Goal: Transaction & Acquisition: Purchase product/service

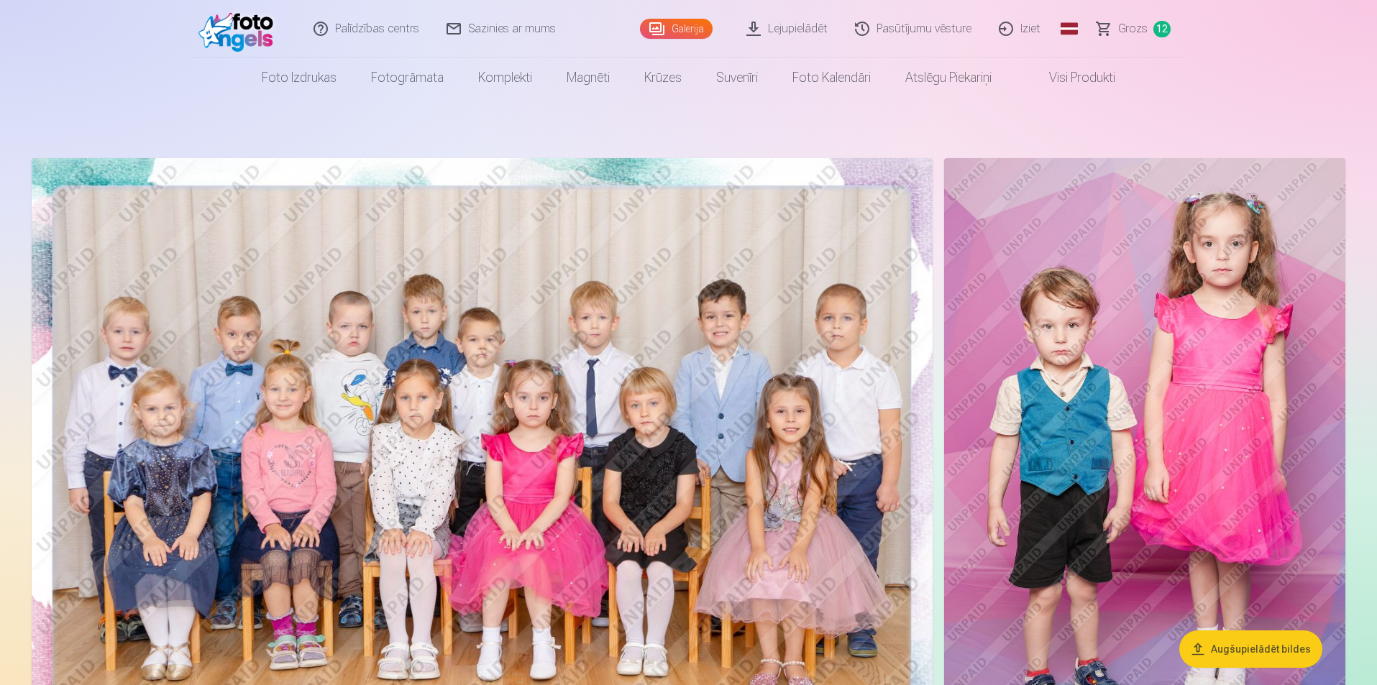
click at [1152, 29] on link "Grozs 12" at bounding box center [1133, 29] width 101 height 58
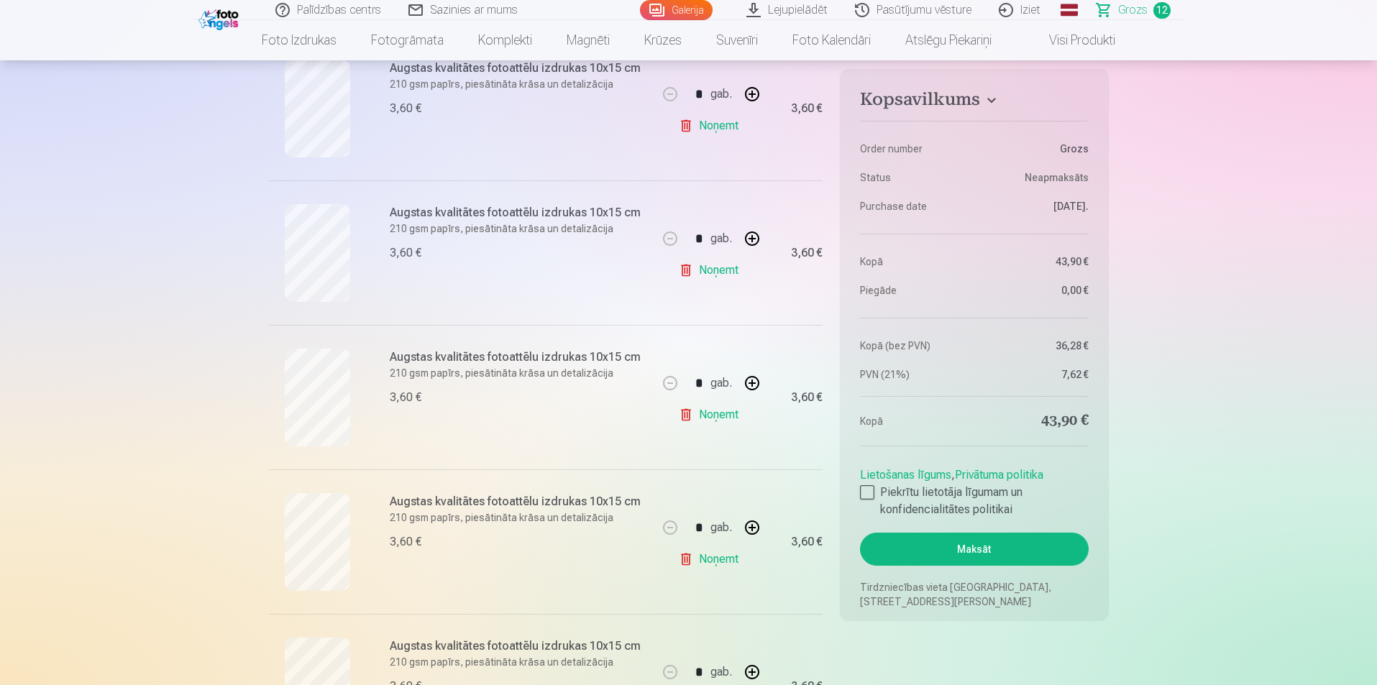
scroll to position [1189, 0]
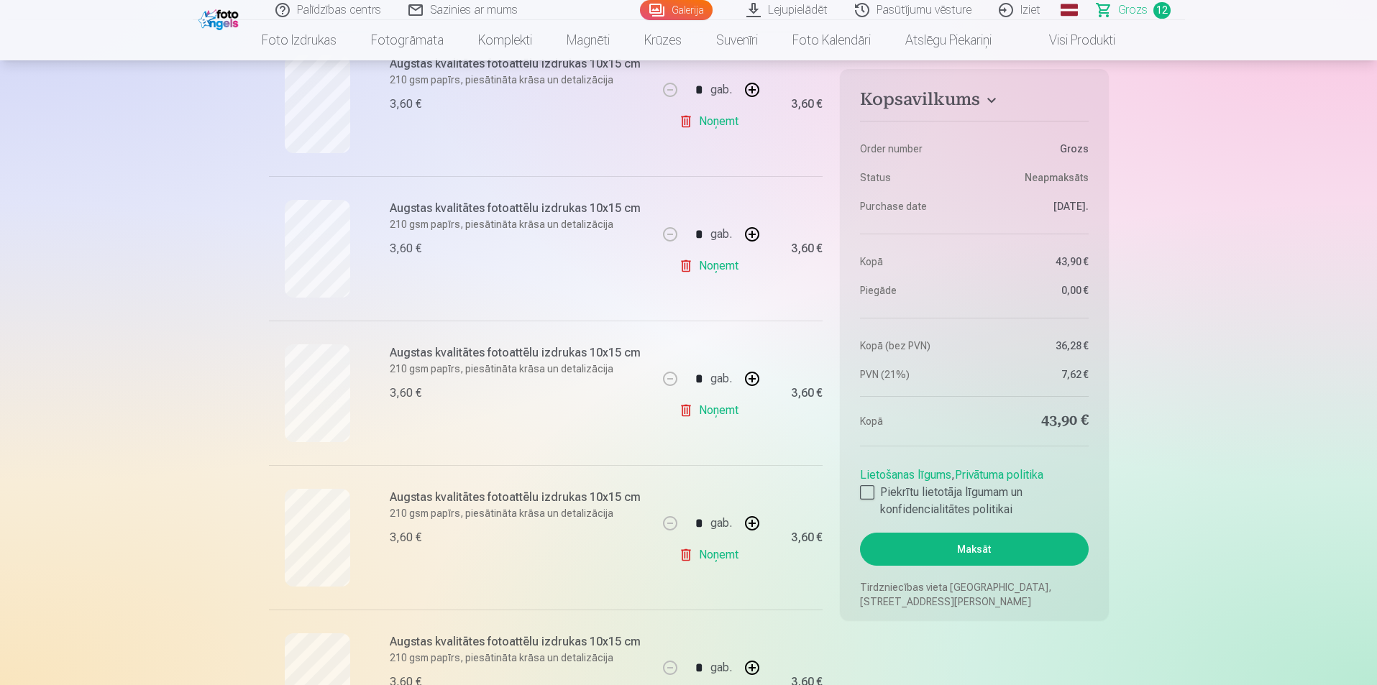
click at [709, 557] on link "Noņemt" at bounding box center [711, 555] width 65 height 29
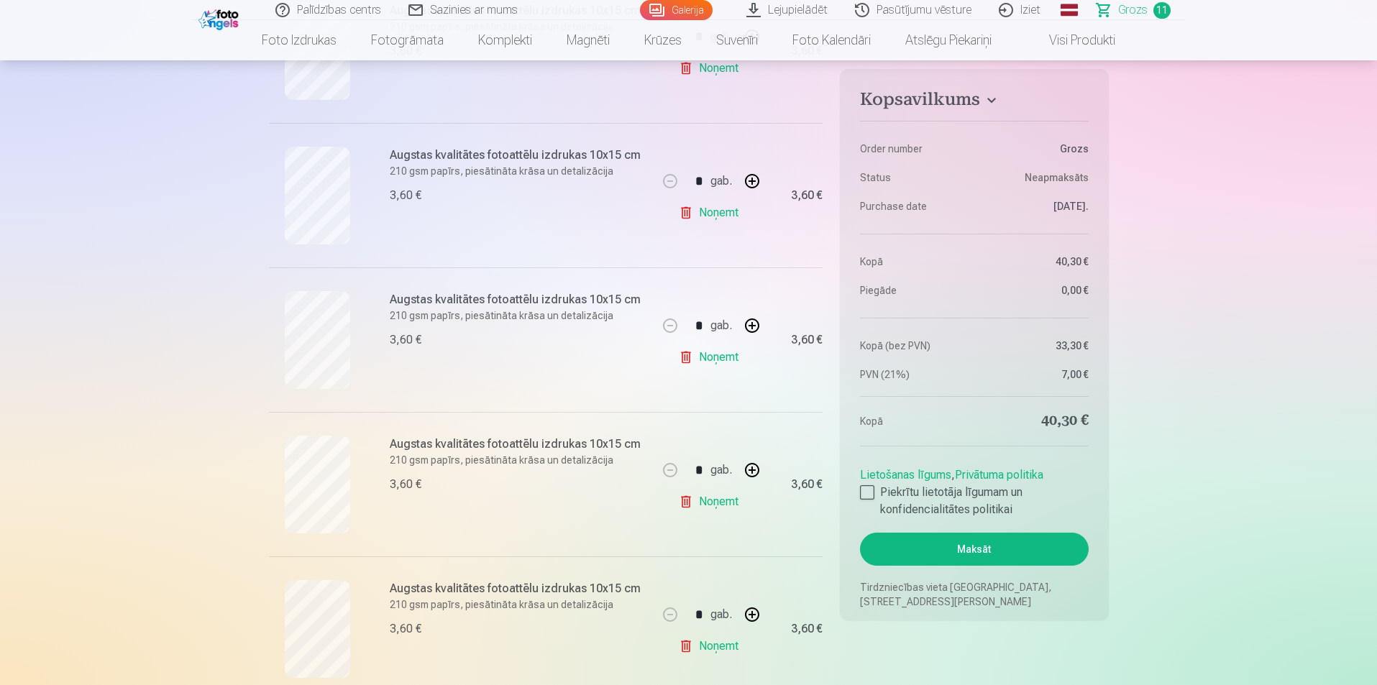
scroll to position [1242, 0]
click at [751, 180] on button "button" at bounding box center [752, 182] width 35 height 35
type input "*"
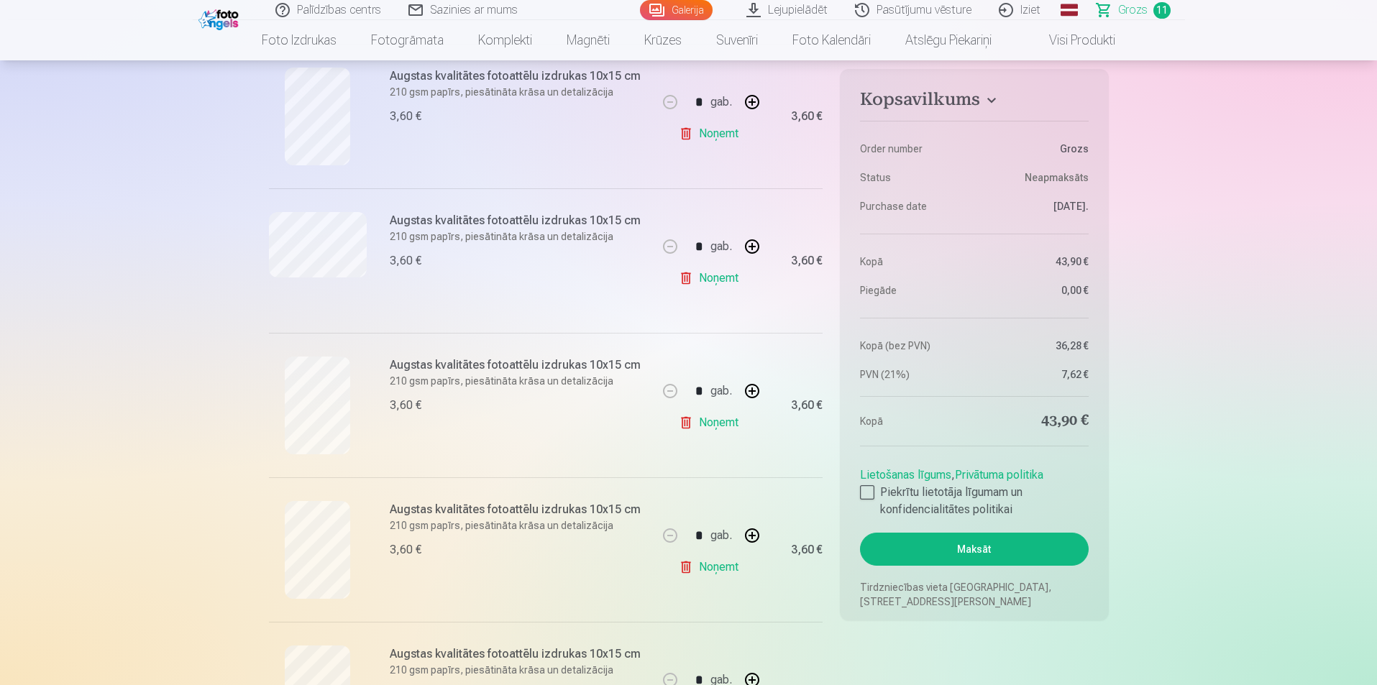
scroll to position [600, 0]
click at [757, 244] on button "button" at bounding box center [752, 245] width 35 height 35
type input "*"
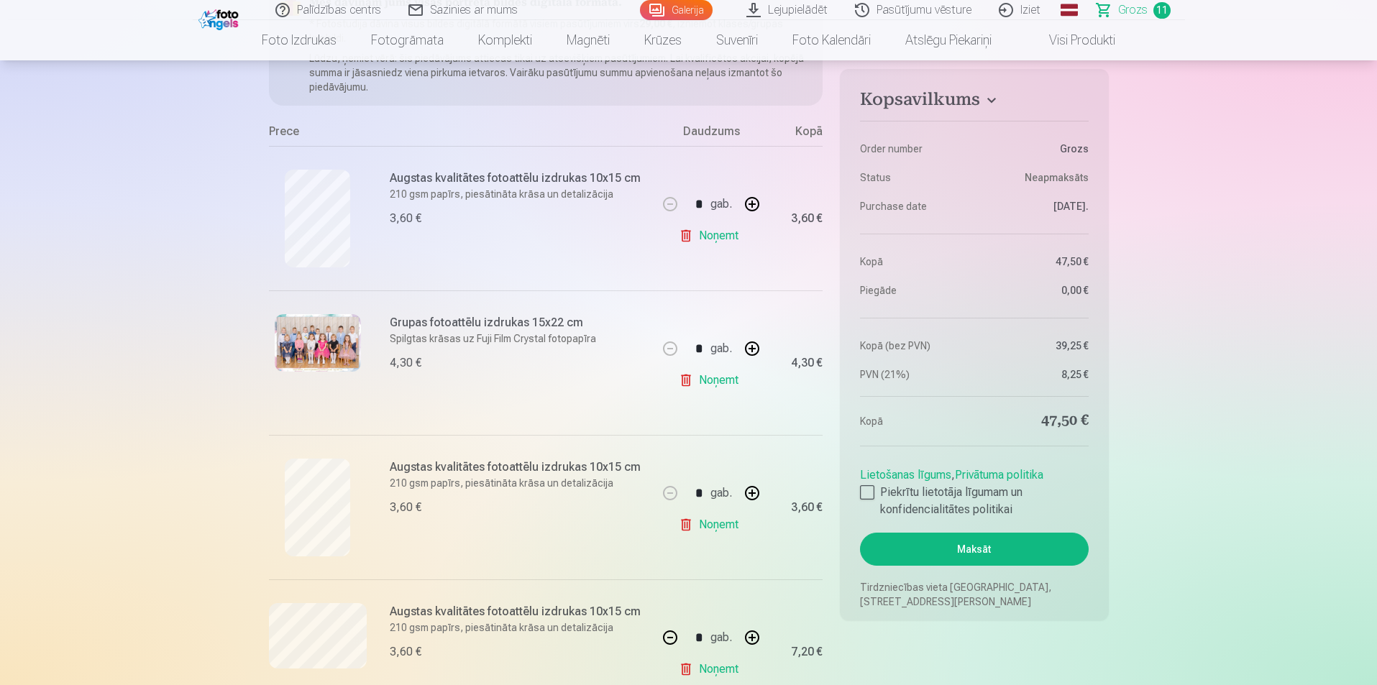
scroll to position [0, 0]
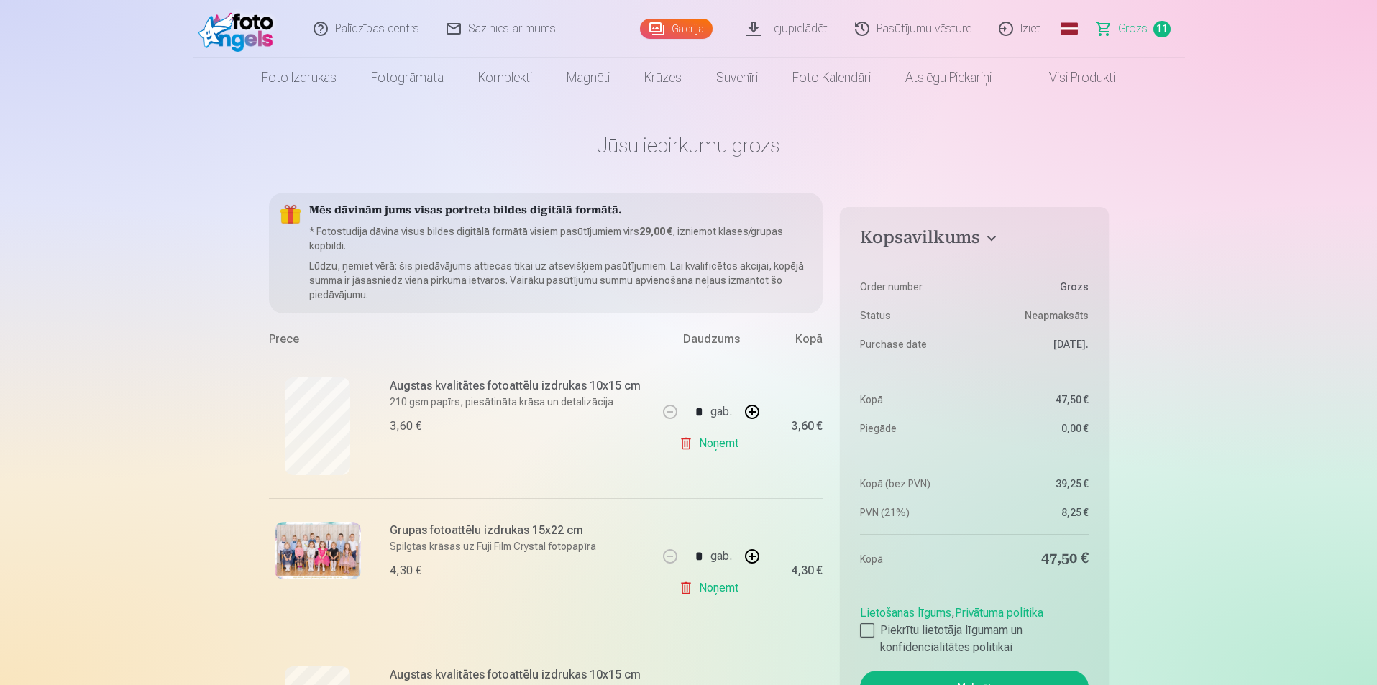
click at [675, 32] on link "Galerija" at bounding box center [676, 29] width 73 height 20
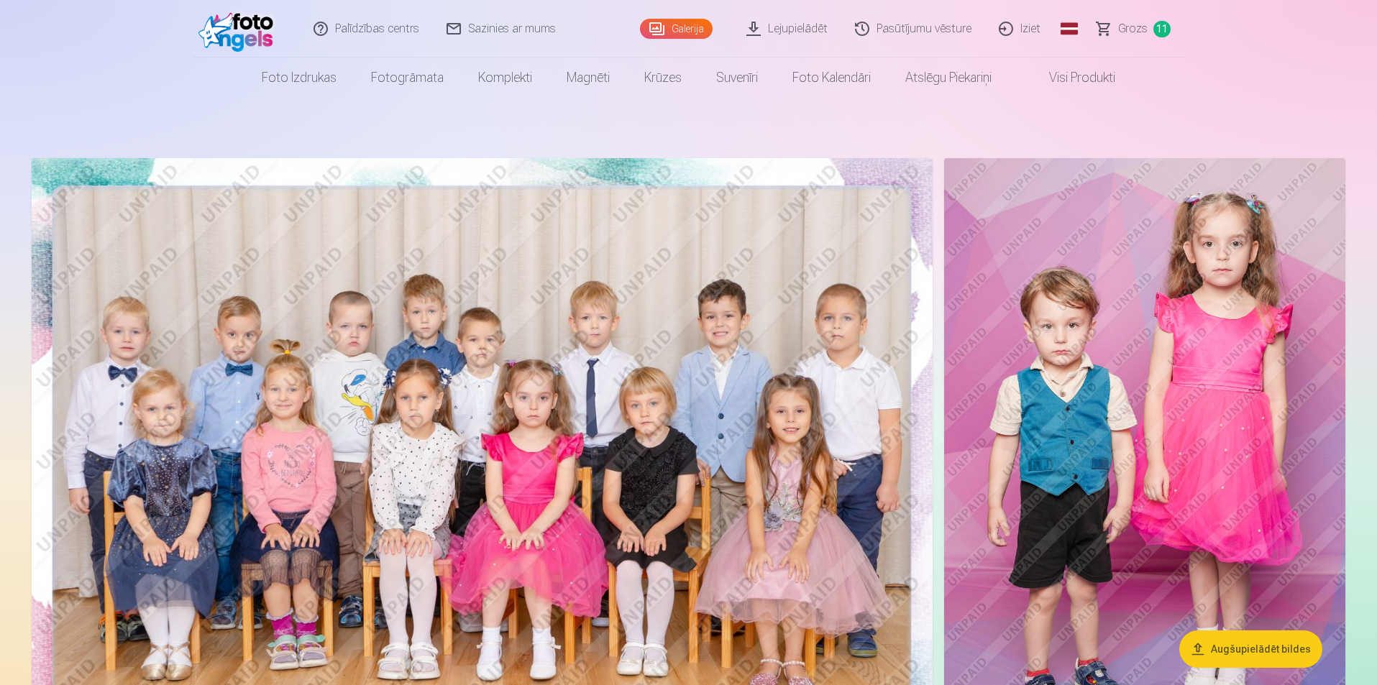
click at [1152, 240] on img at bounding box center [1144, 459] width 401 height 602
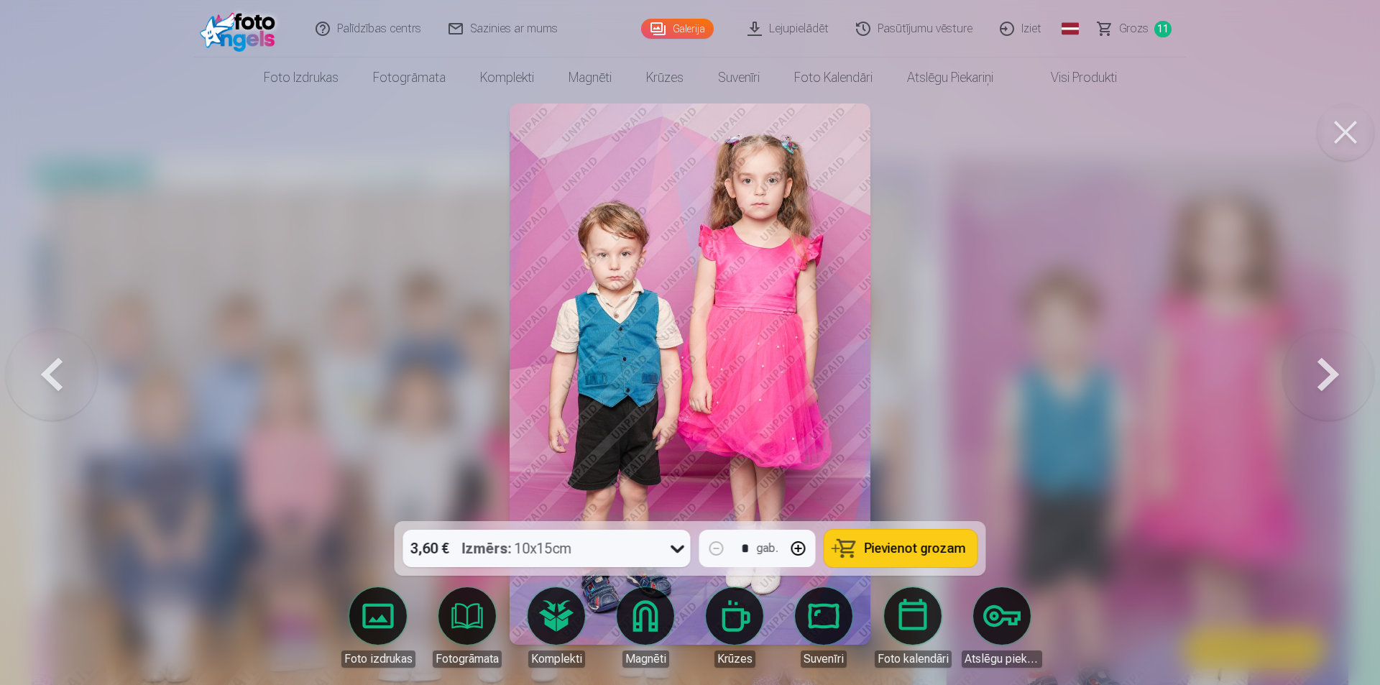
click at [902, 539] on button "Pievienot grozam" at bounding box center [901, 548] width 153 height 37
click at [1134, 27] on span "Grozs" at bounding box center [1133, 28] width 29 height 17
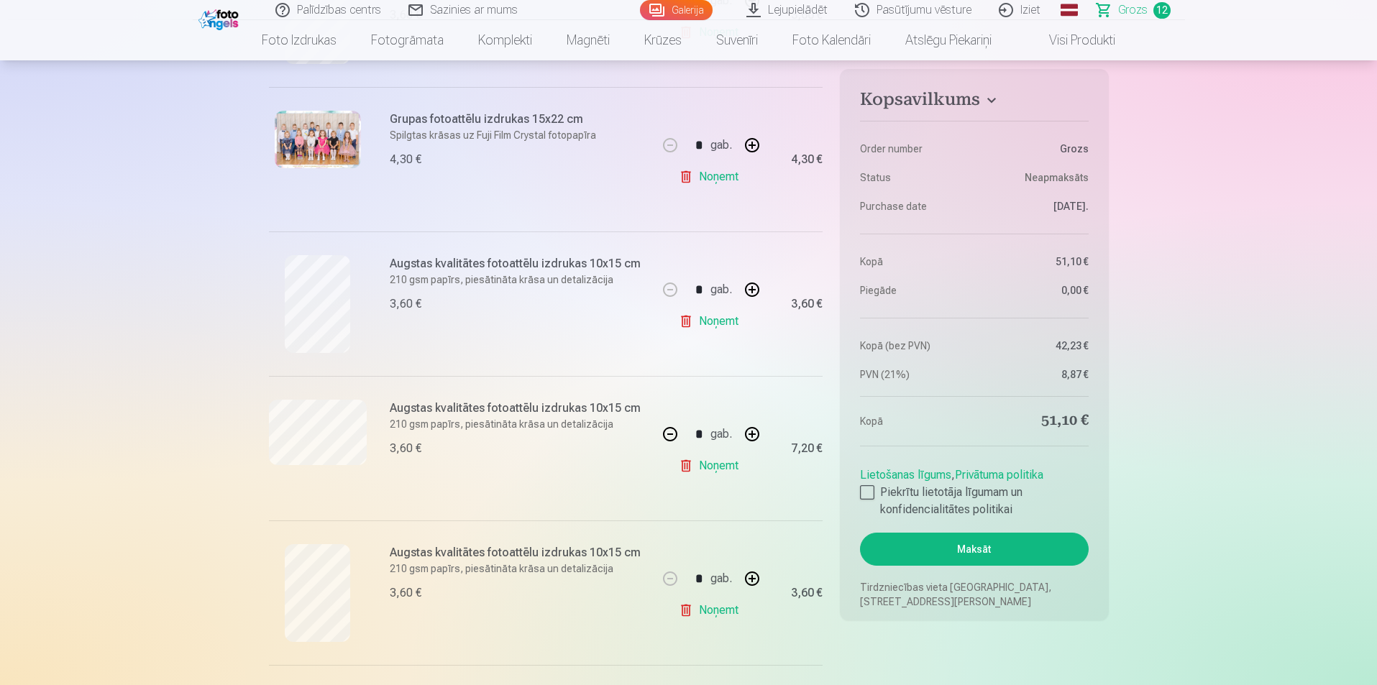
scroll to position [398, 0]
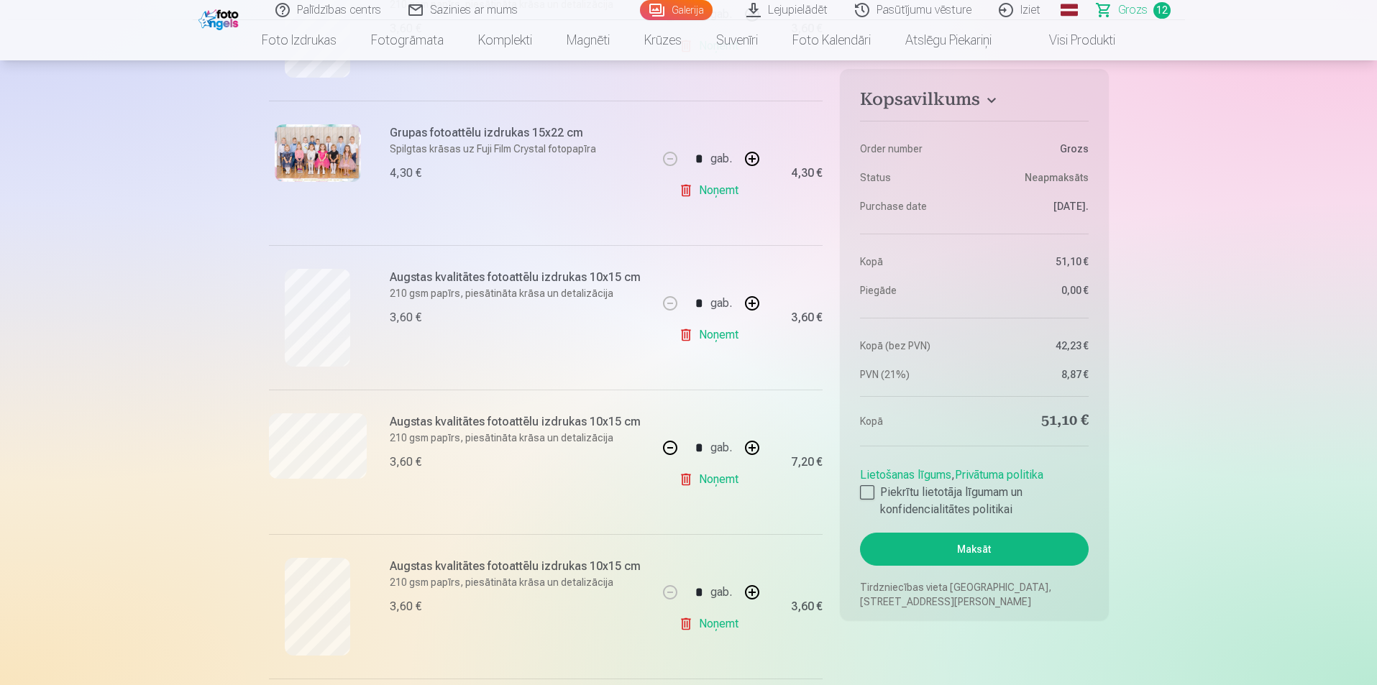
click at [711, 345] on link "Noņemt" at bounding box center [711, 335] width 65 height 29
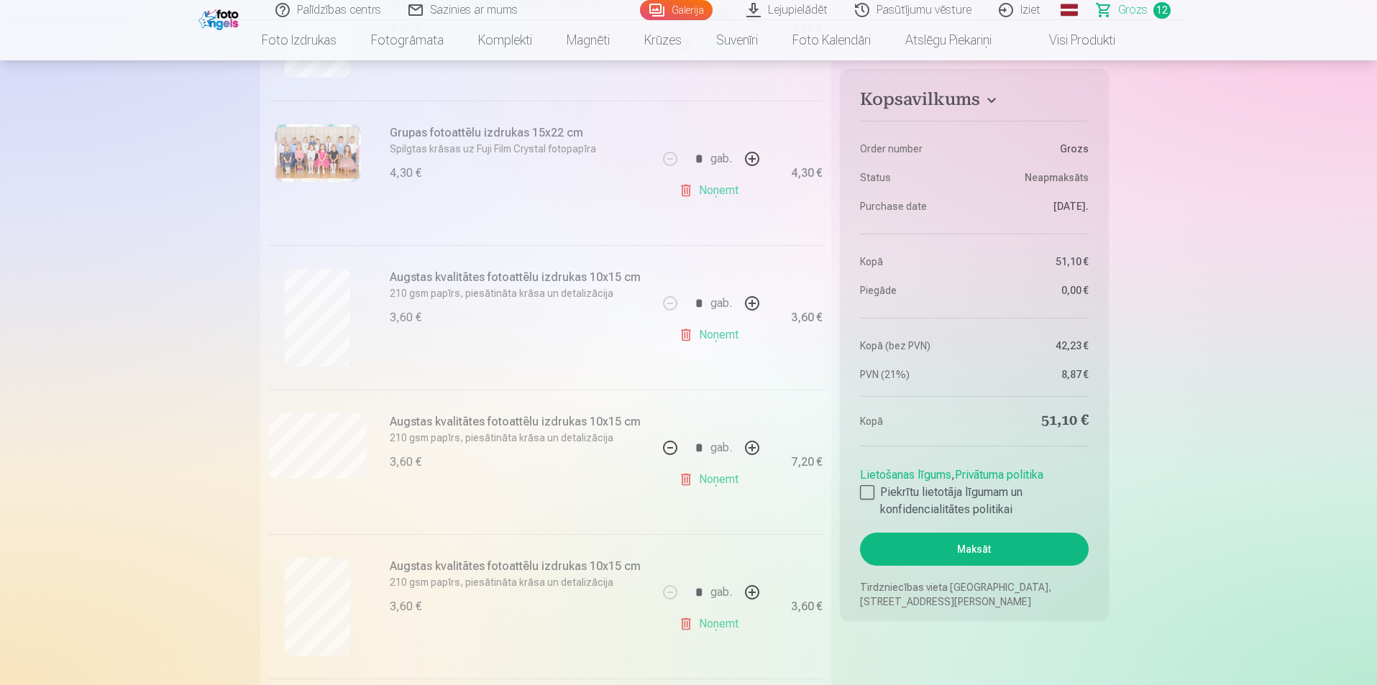
type input "*"
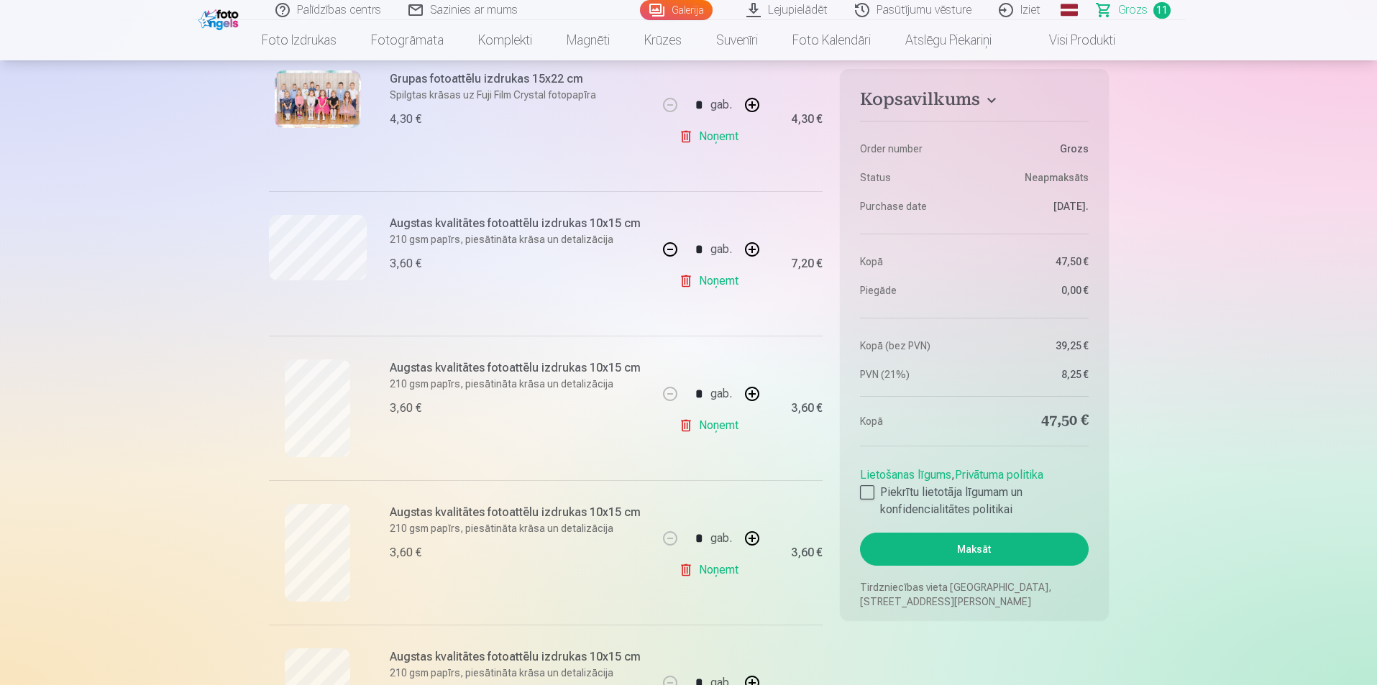
scroll to position [451, 0]
click at [669, 249] on button "button" at bounding box center [670, 250] width 35 height 35
type input "*"
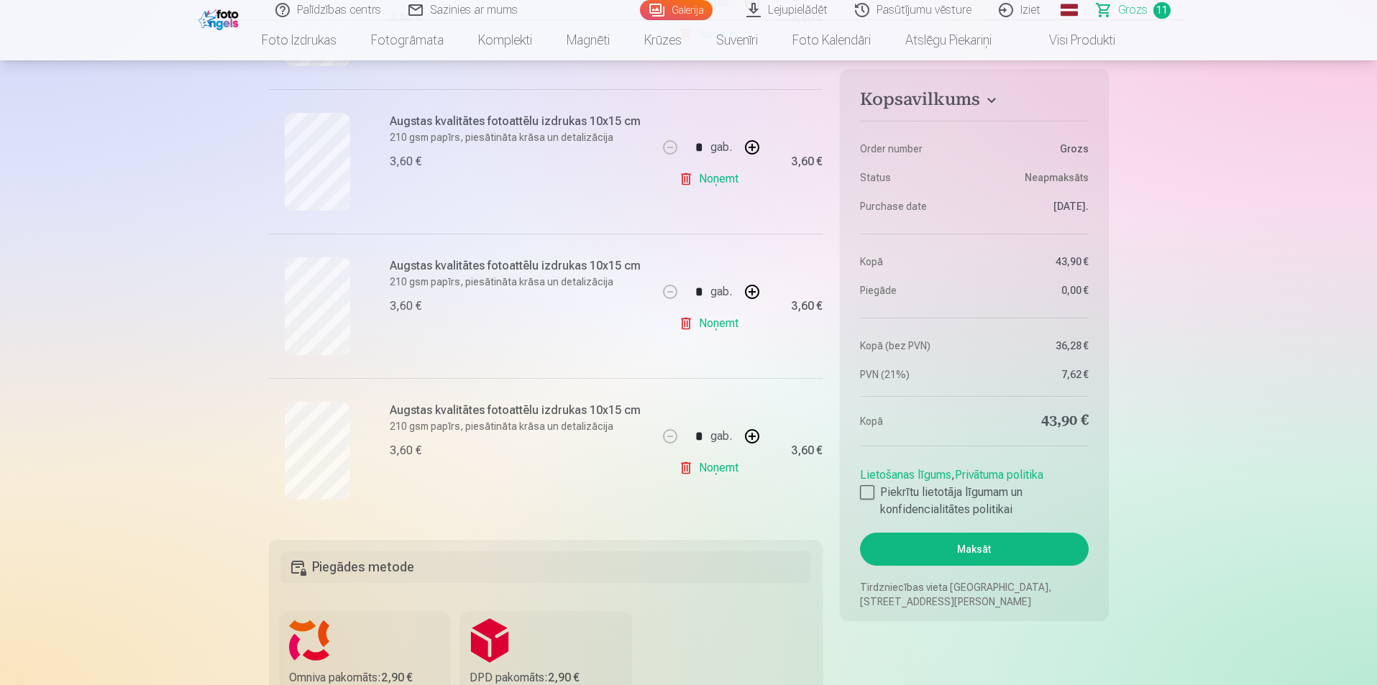
scroll to position [1421, 0]
click at [748, 433] on button "button" at bounding box center [752, 435] width 35 height 35
type input "*"
click at [758, 295] on button "button" at bounding box center [752, 291] width 35 height 35
type input "*"
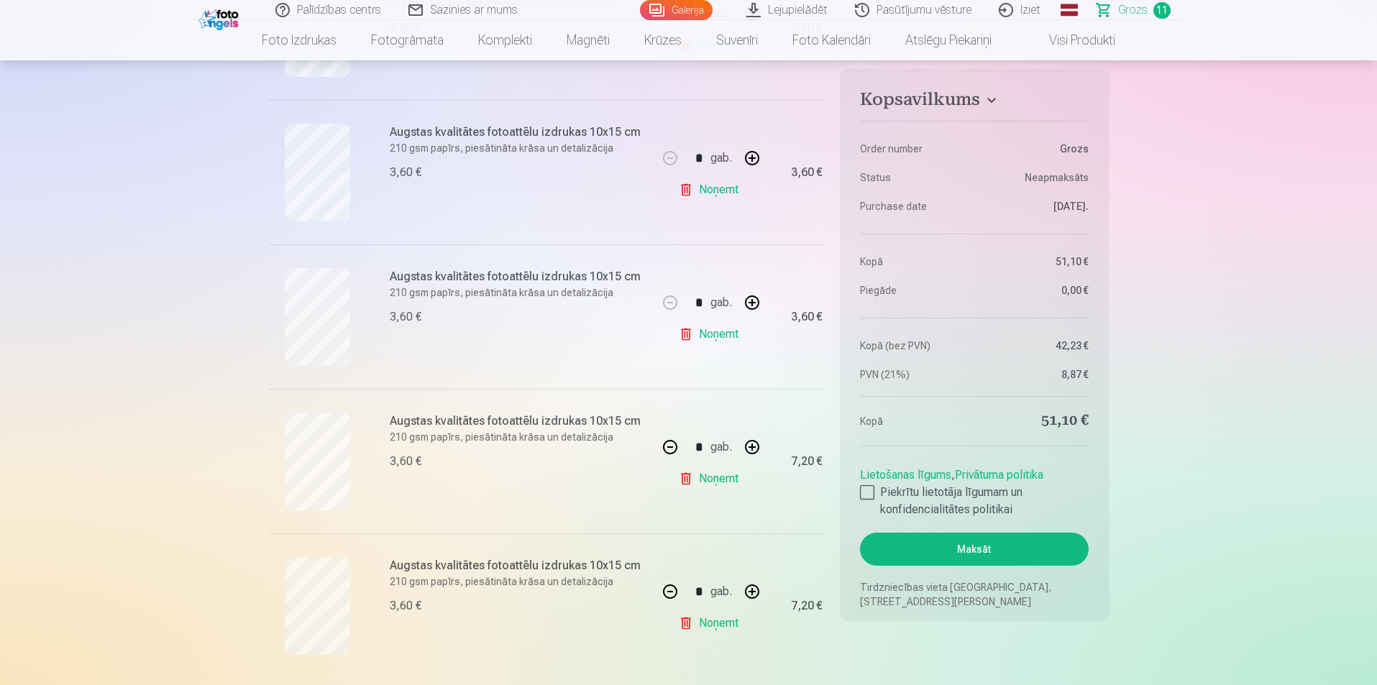
scroll to position [1266, 0]
click at [723, 343] on link "Noņemt" at bounding box center [711, 333] width 65 height 29
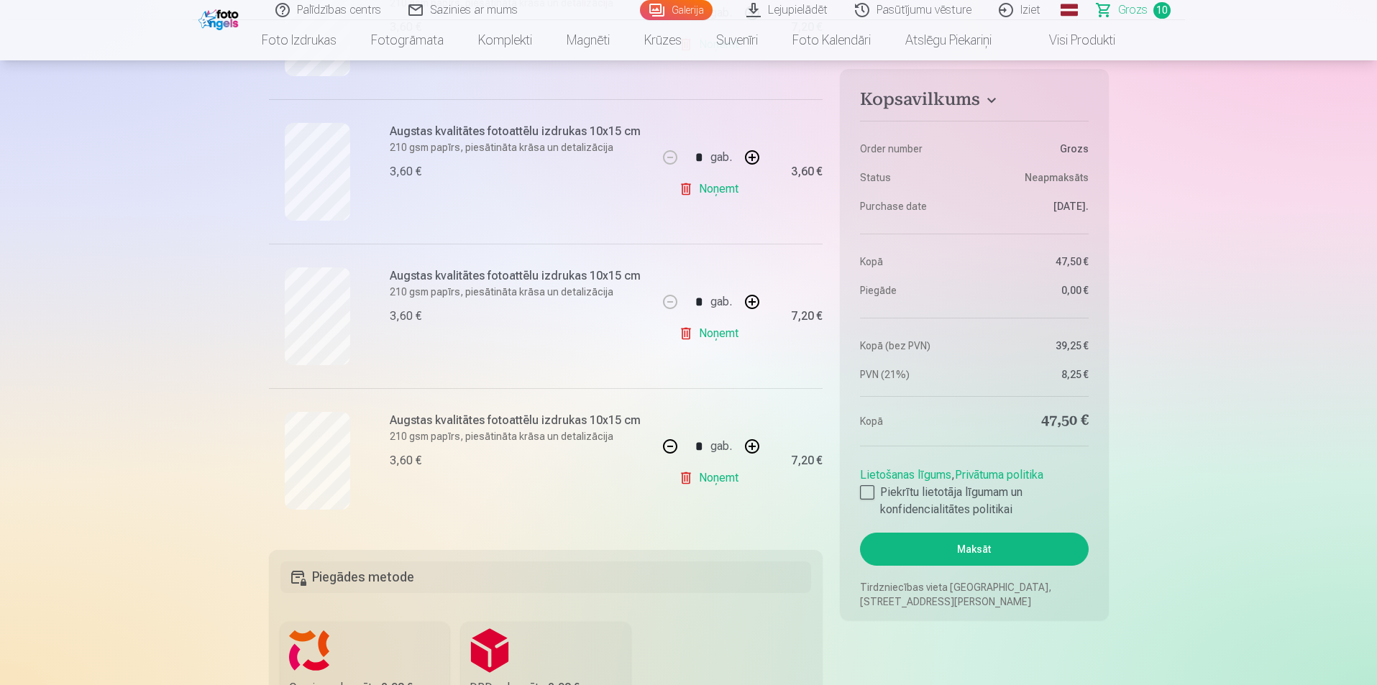
type input "*"
click at [760, 450] on button "button" at bounding box center [752, 446] width 35 height 35
type input "*"
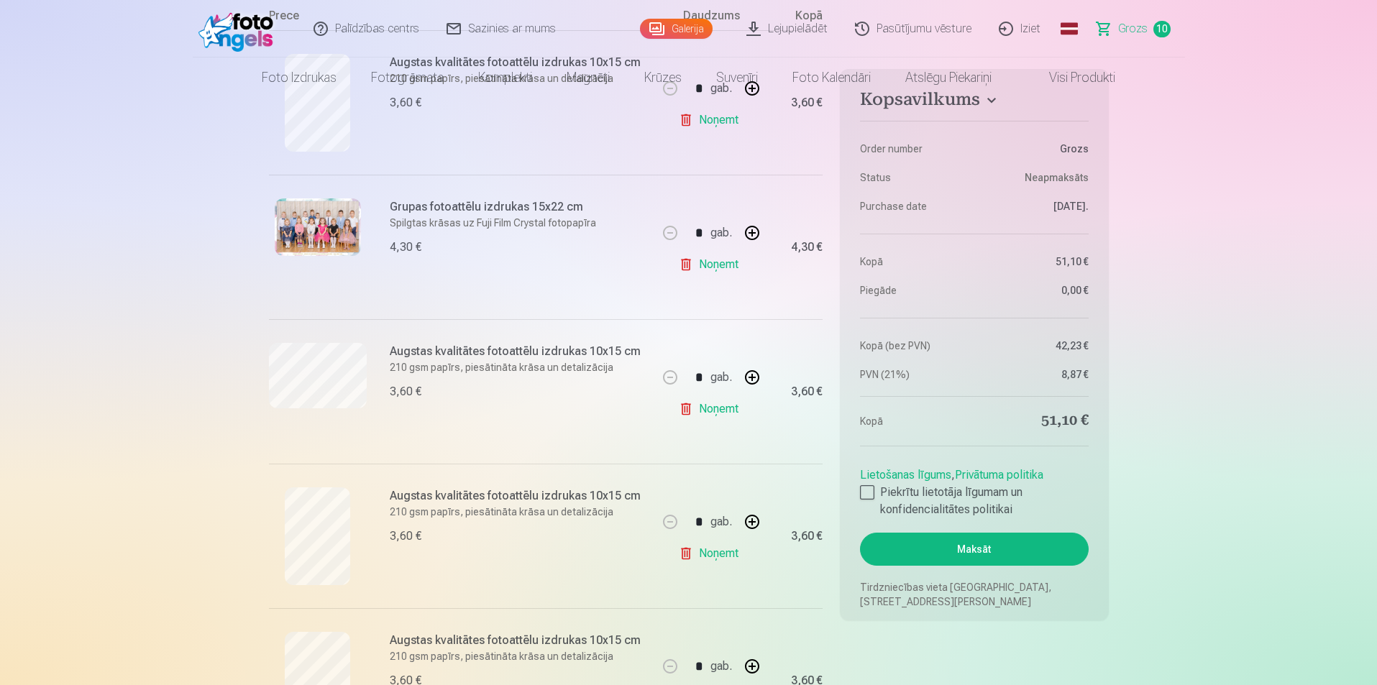
scroll to position [0, 0]
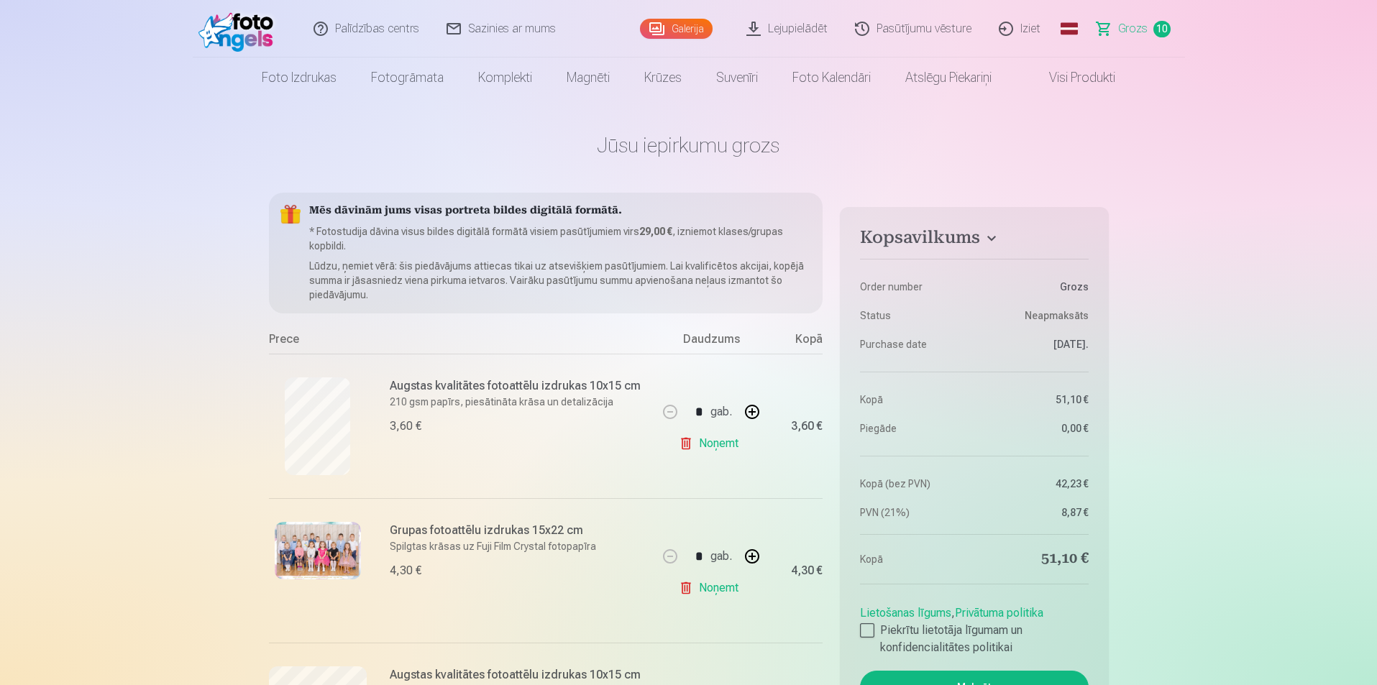
click at [681, 35] on link "Galerija" at bounding box center [676, 29] width 73 height 20
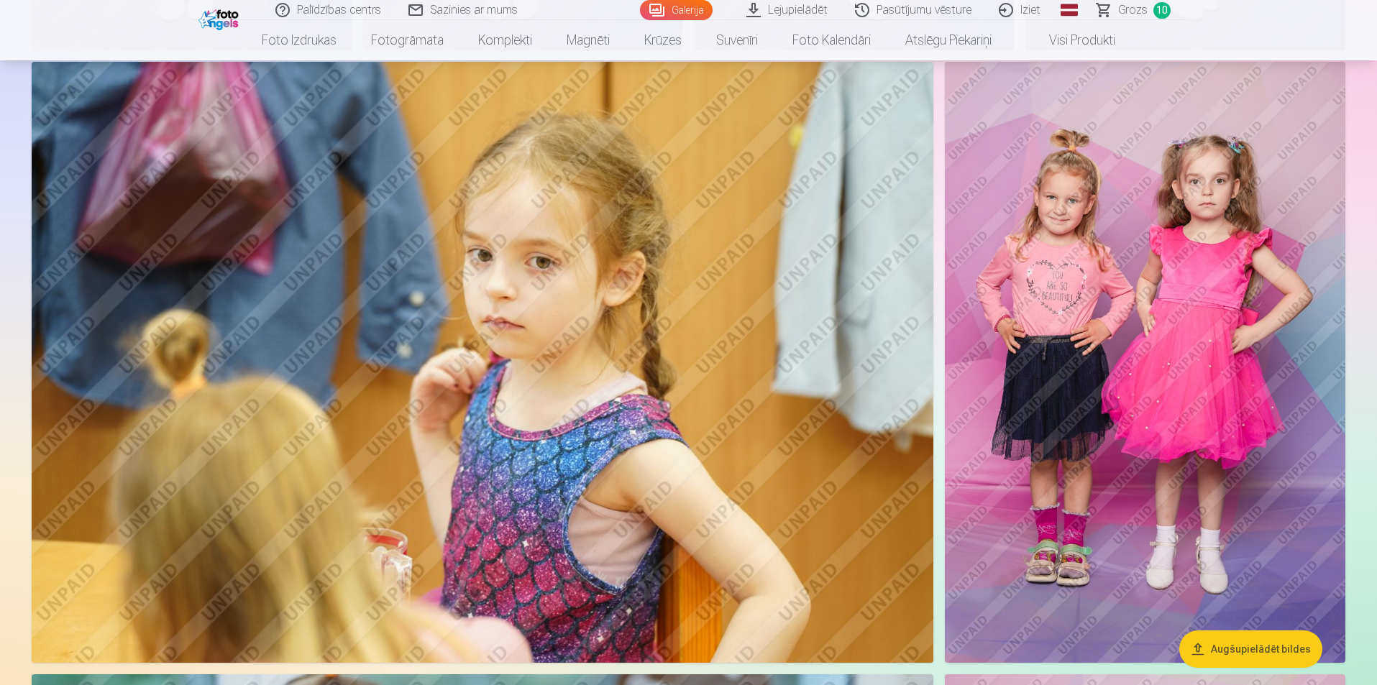
scroll to position [1201, 0]
click at [1139, 229] on img at bounding box center [1145, 361] width 400 height 601
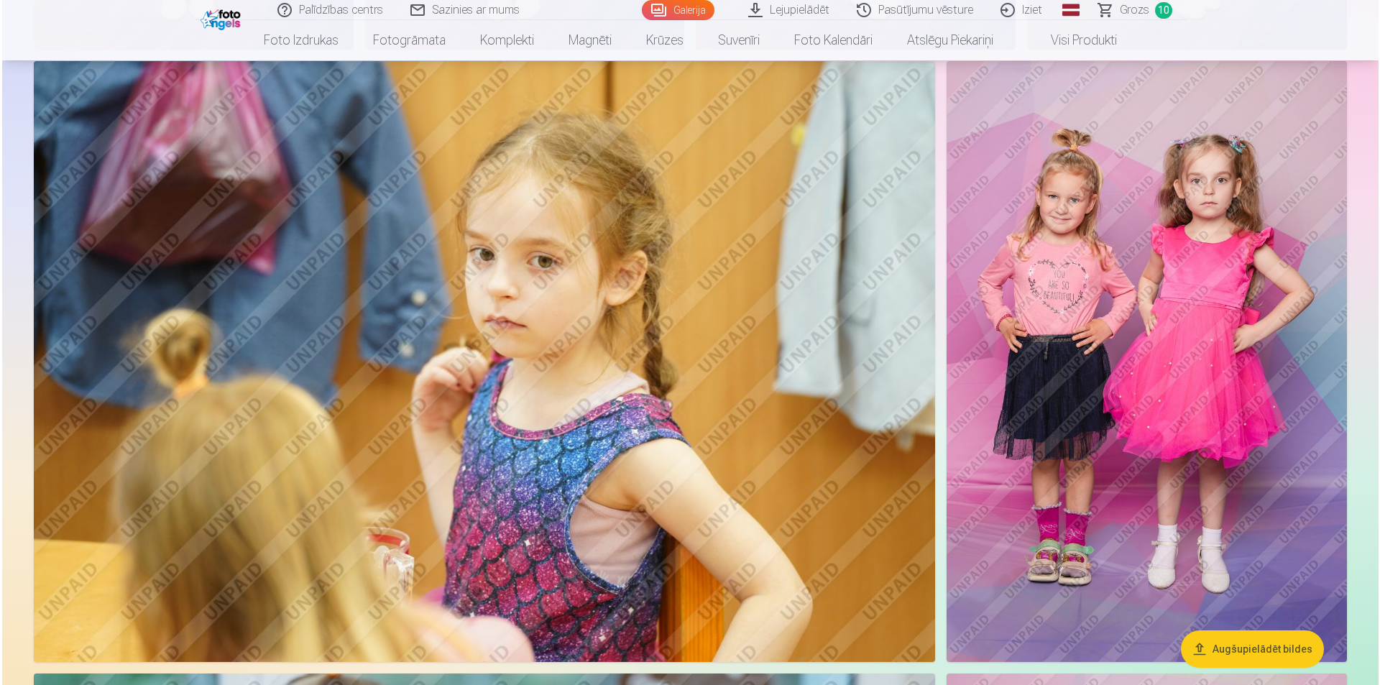
scroll to position [1203, 0]
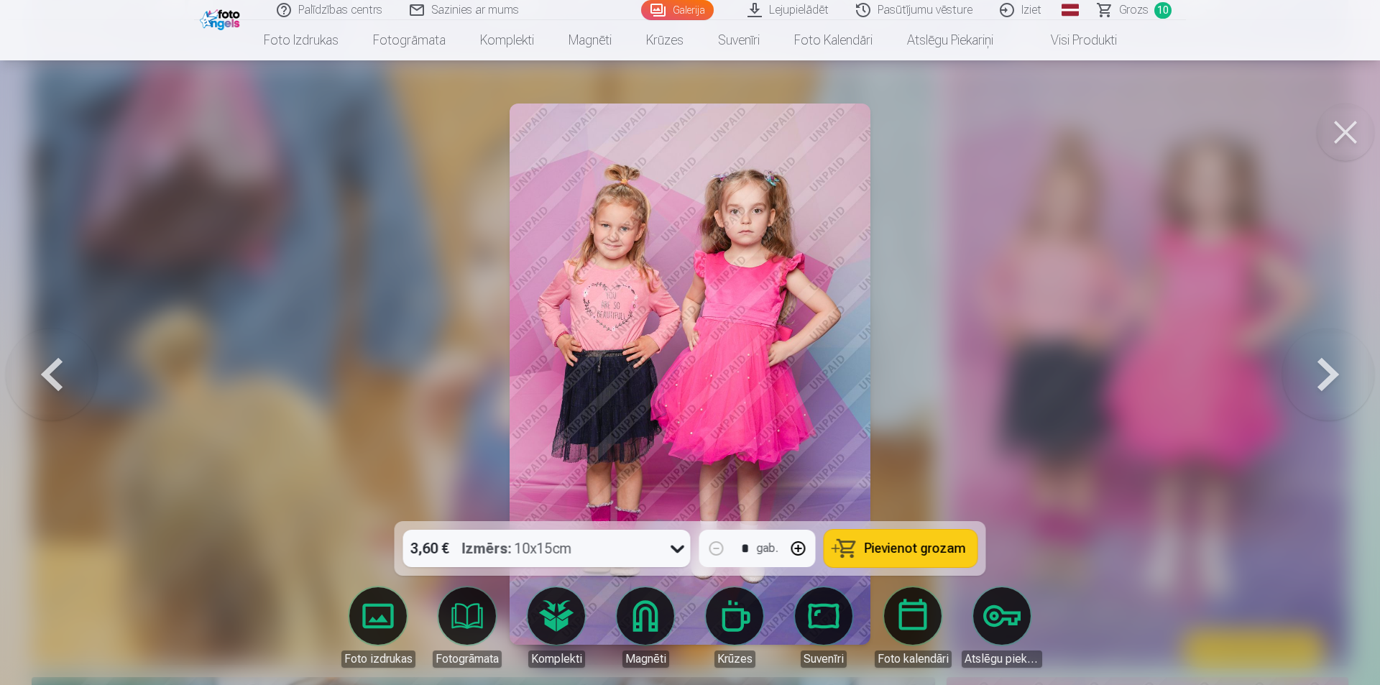
click at [906, 548] on span "Pievienot grozam" at bounding box center [915, 548] width 101 height 13
click at [1351, 147] on button at bounding box center [1346, 133] width 58 height 58
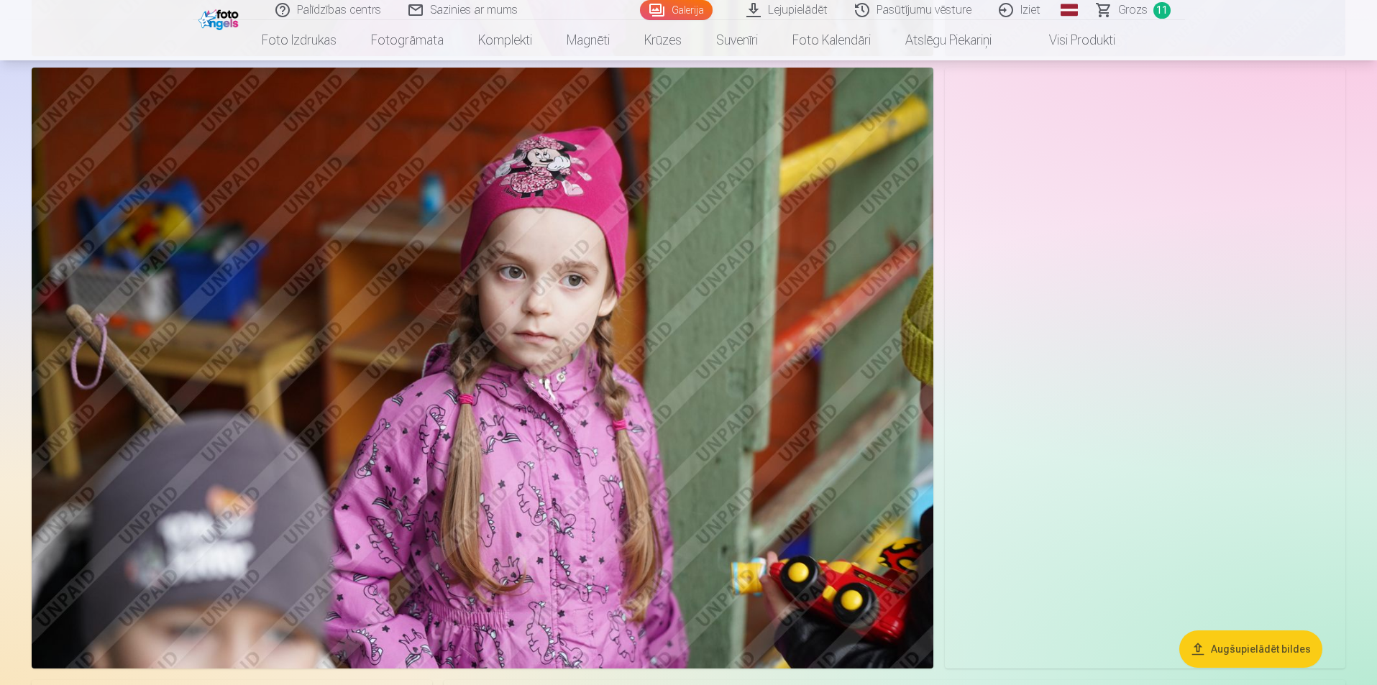
scroll to position [2426, 0]
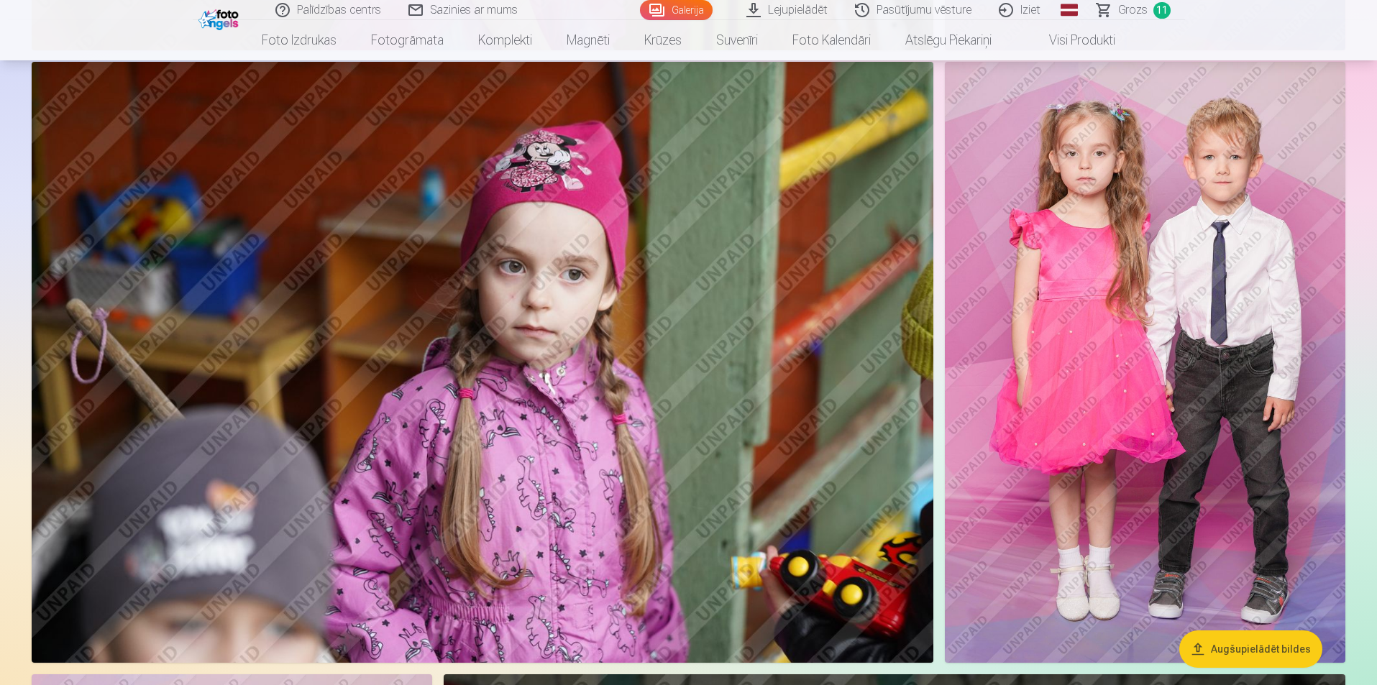
click at [1112, 398] on img at bounding box center [1145, 362] width 400 height 601
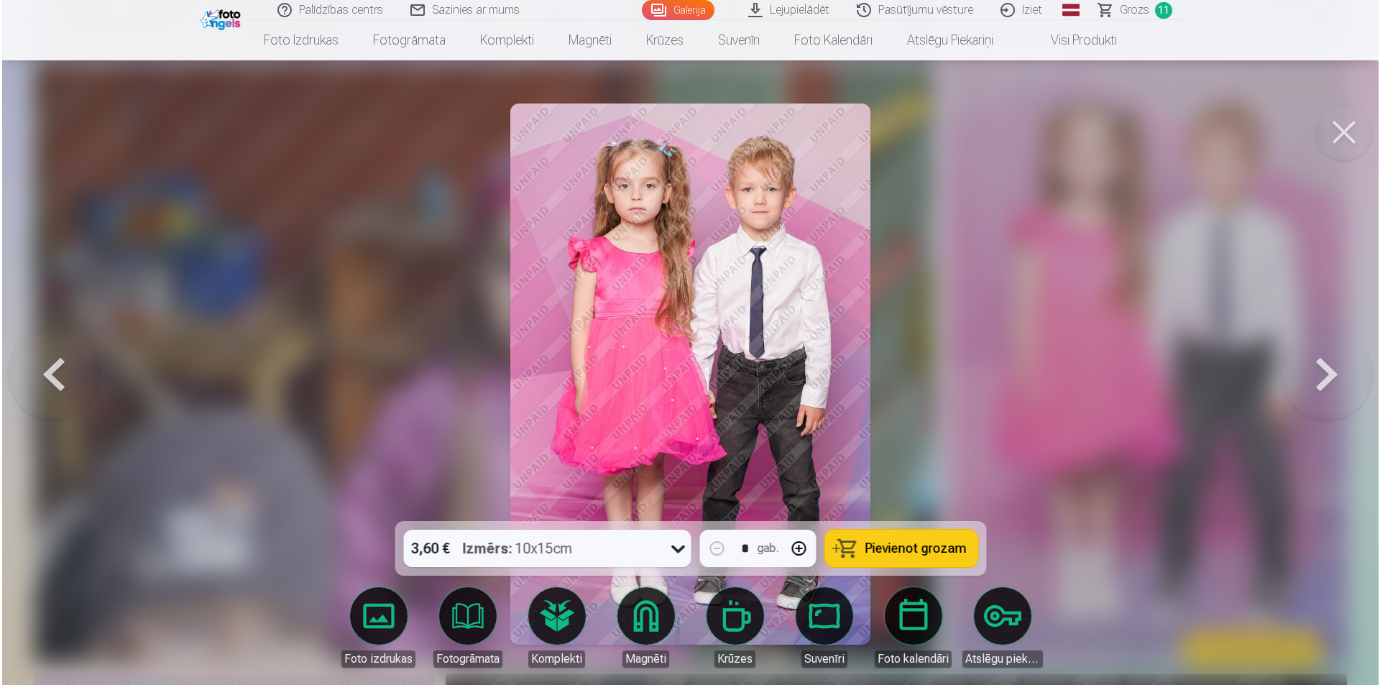
scroll to position [2431, 0]
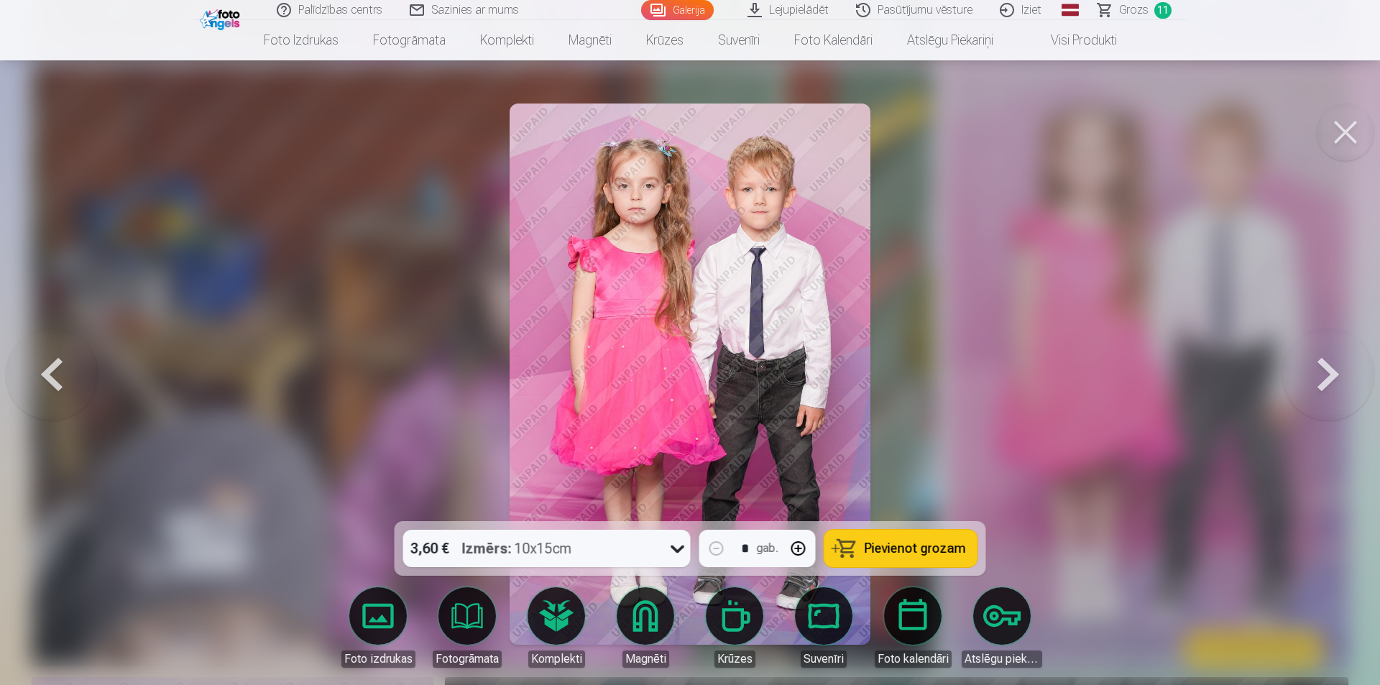
click at [951, 549] on span "Pievienot grozam" at bounding box center [915, 548] width 101 height 13
click at [1345, 134] on button at bounding box center [1346, 133] width 58 height 58
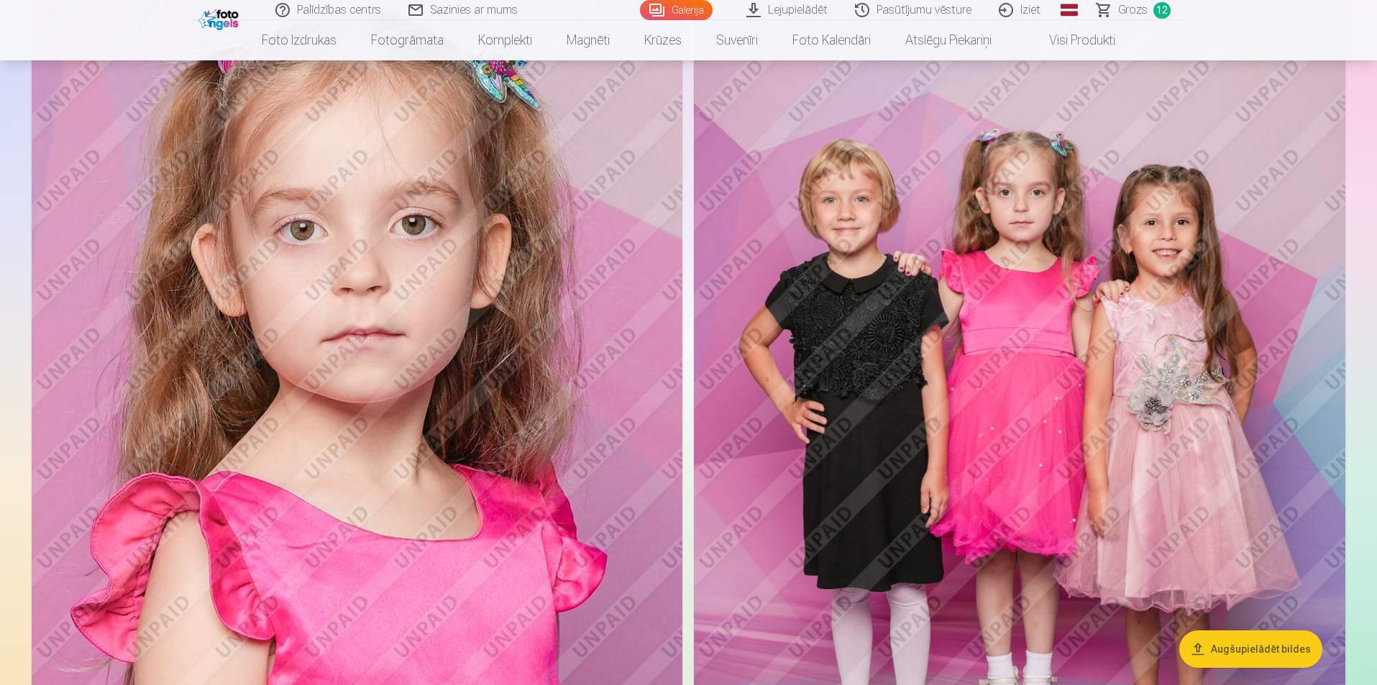
scroll to position [5467, 0]
click at [1011, 381] on img at bounding box center [1019, 451] width 651 height 977
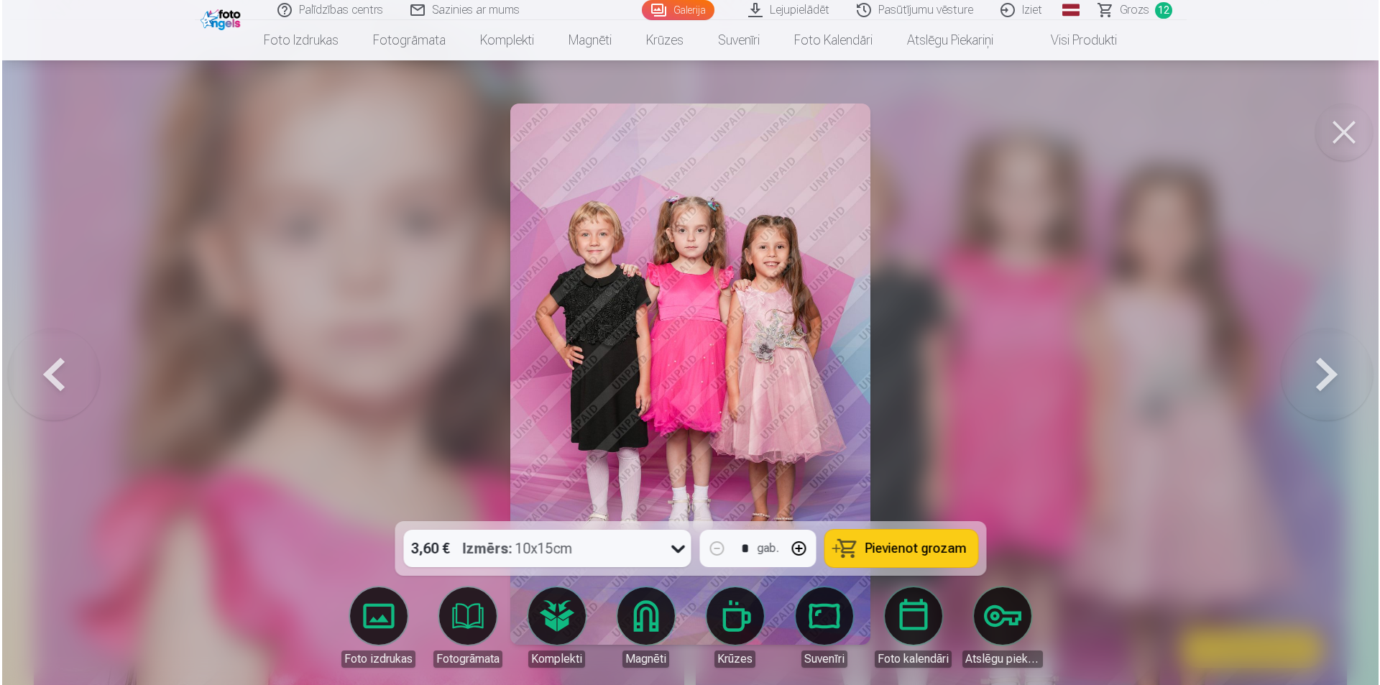
scroll to position [5480, 0]
click at [914, 544] on span "Pievienot grozam" at bounding box center [915, 548] width 101 height 13
click at [1350, 138] on button at bounding box center [1346, 133] width 58 height 58
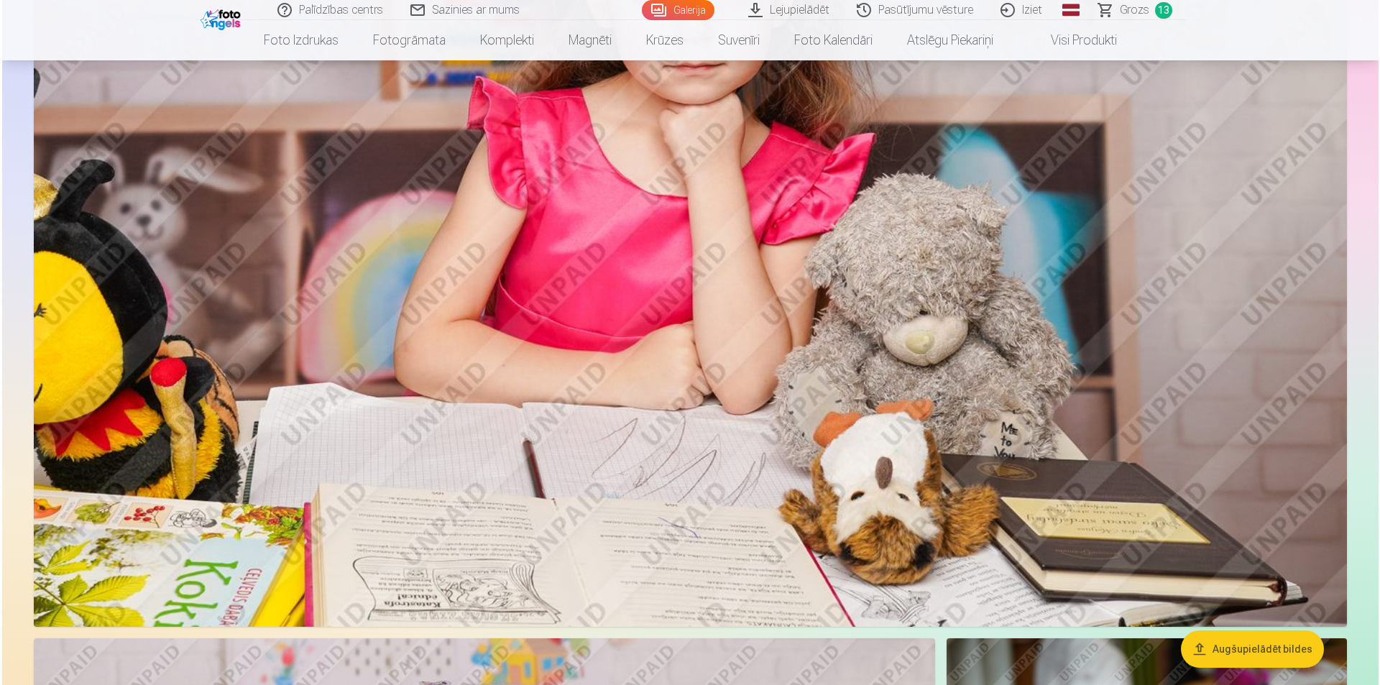
scroll to position [8442, 0]
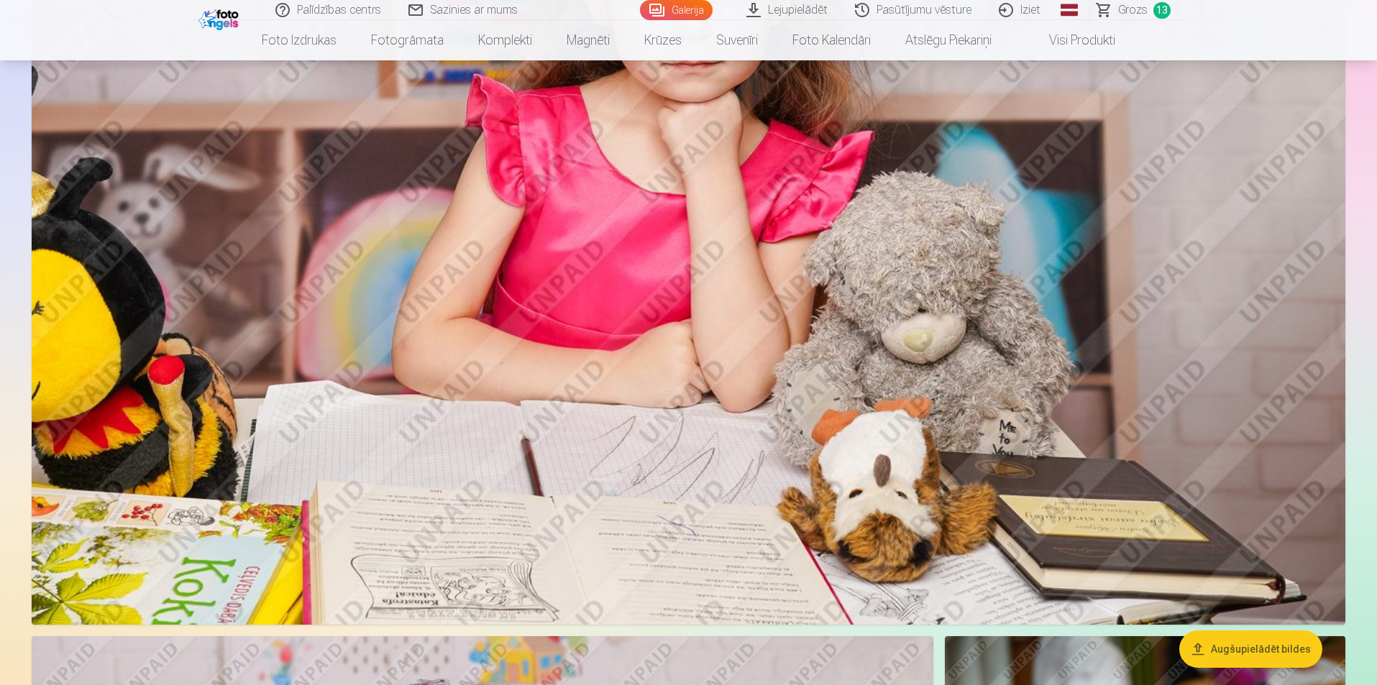
click at [875, 530] on img at bounding box center [689, 188] width 1314 height 876
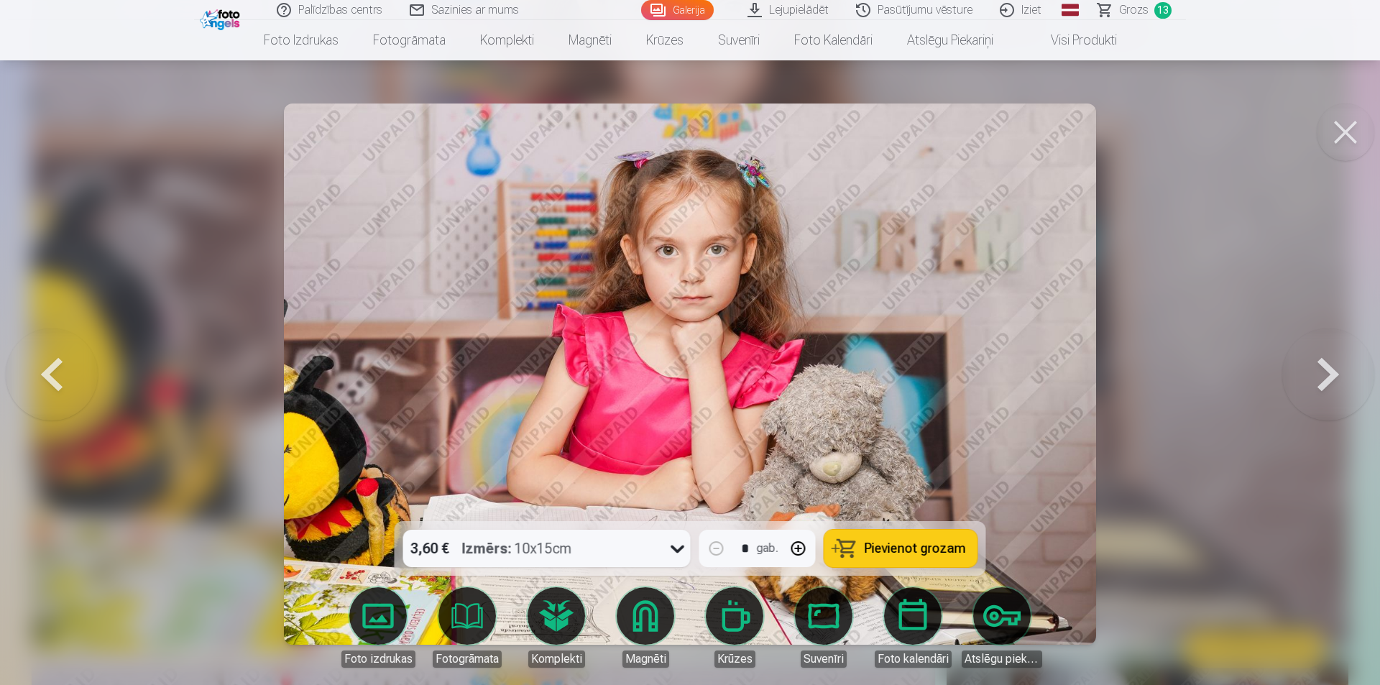
click at [1351, 138] on button at bounding box center [1346, 133] width 58 height 58
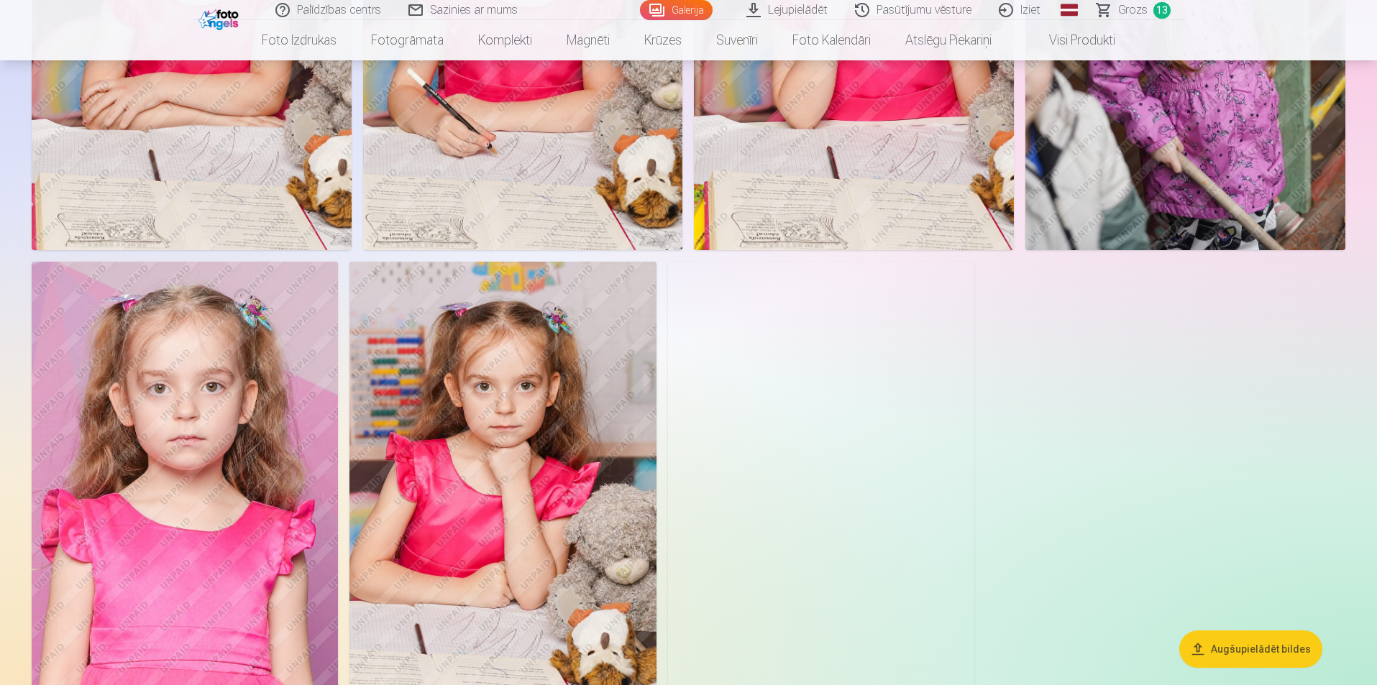
scroll to position [11420, 0]
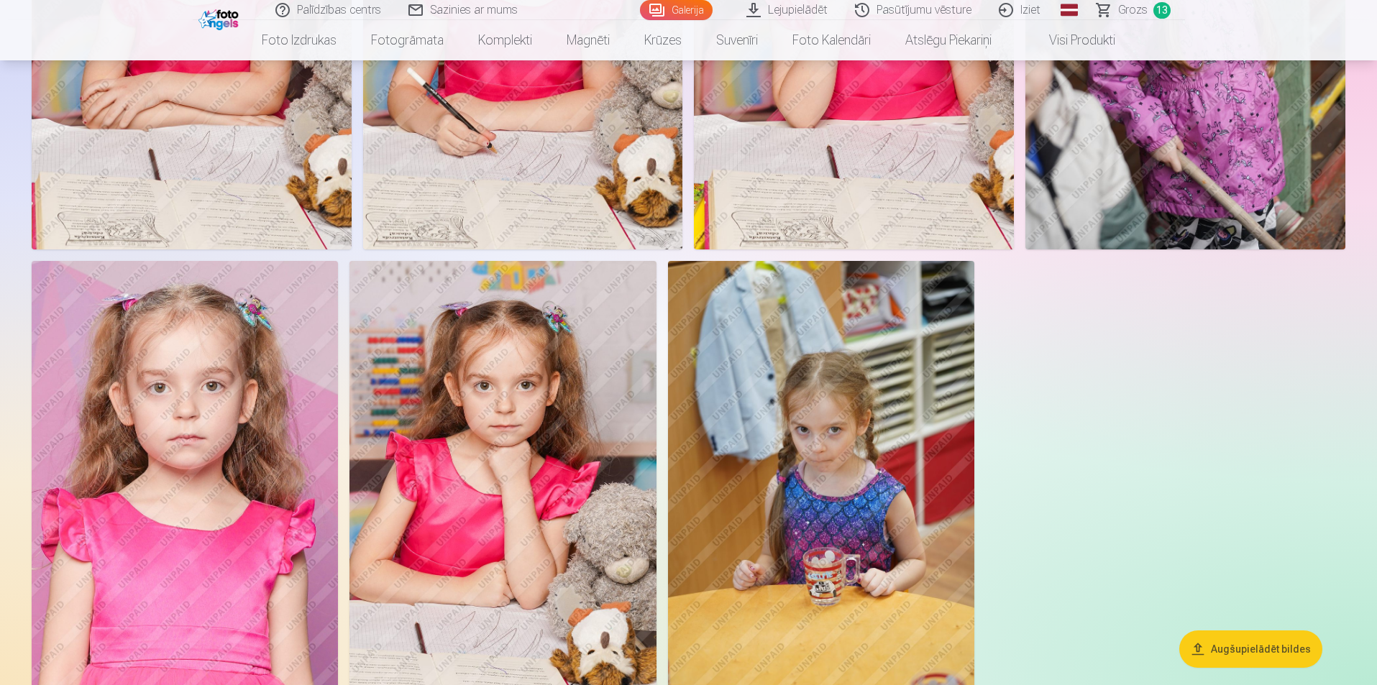
click at [544, 525] on img at bounding box center [502, 491] width 306 height 460
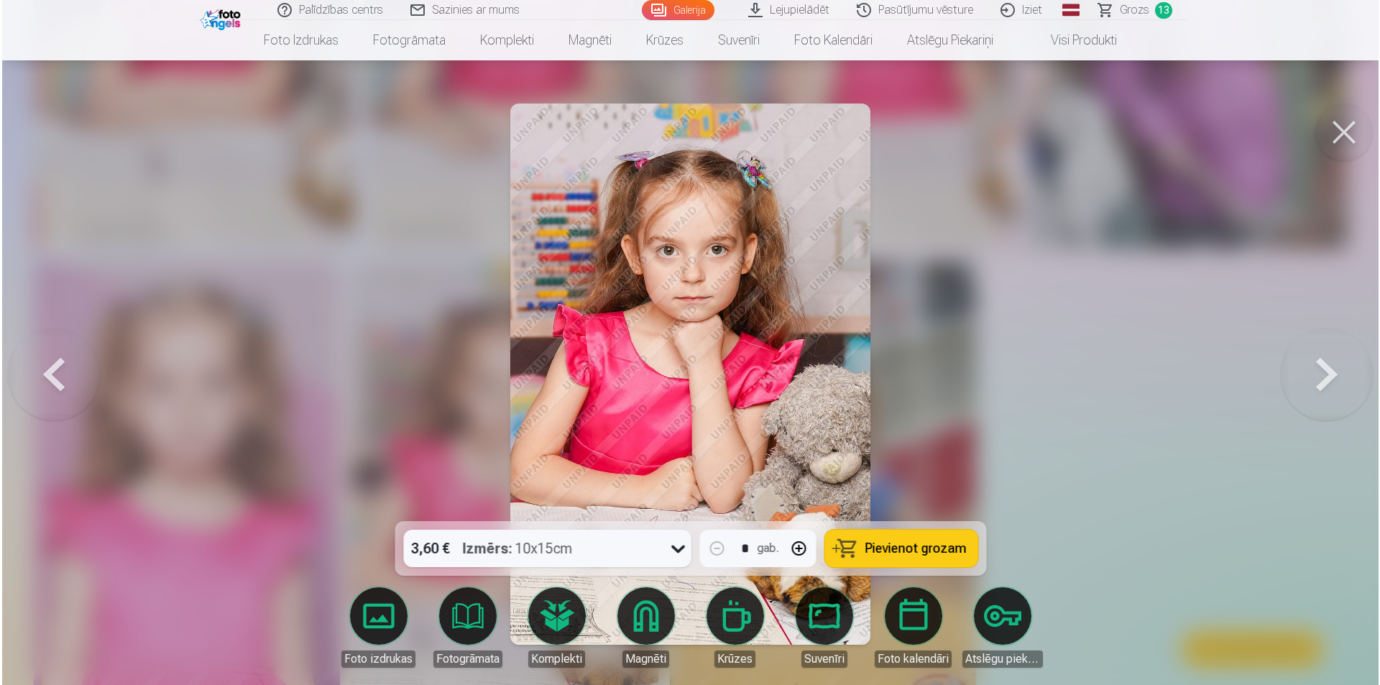
scroll to position [11450, 0]
click at [880, 560] on button "Pievienot grozam" at bounding box center [901, 548] width 153 height 37
click at [1359, 134] on button at bounding box center [1346, 133] width 58 height 58
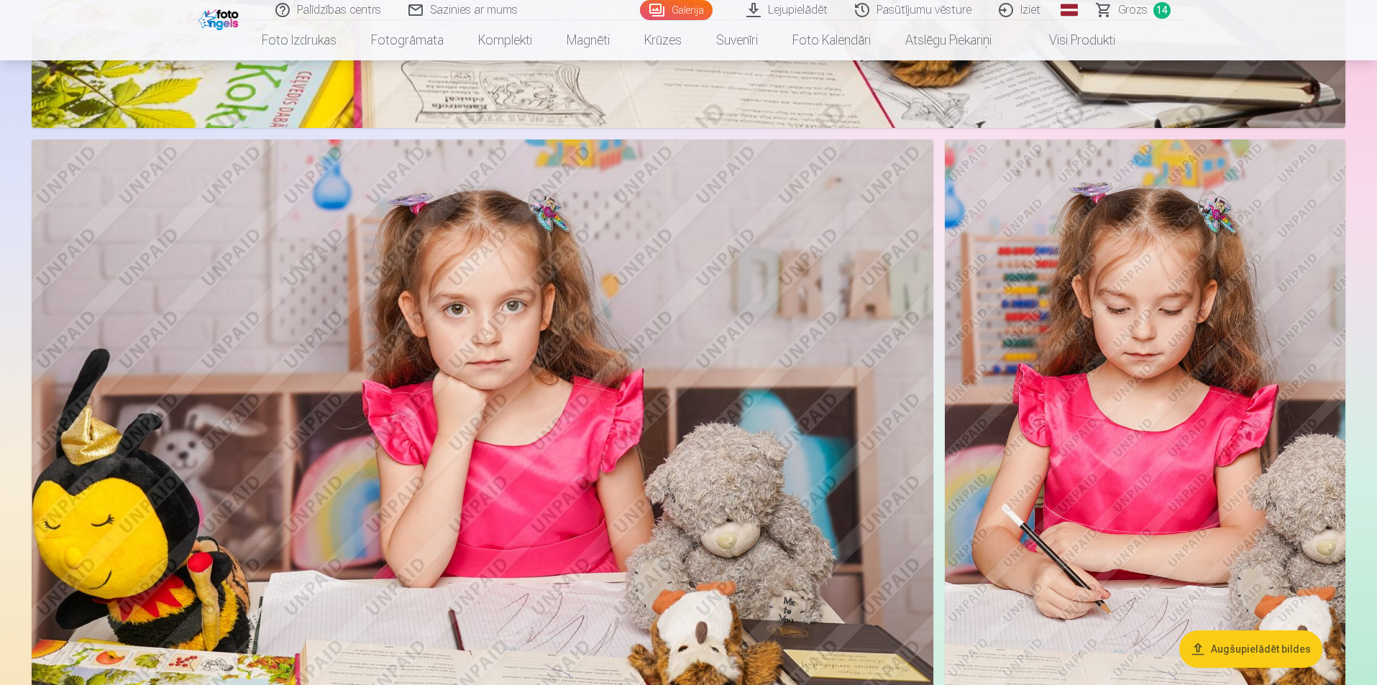
scroll to position [10438, 0]
click at [1134, 9] on span "Grozs" at bounding box center [1132, 9] width 29 height 17
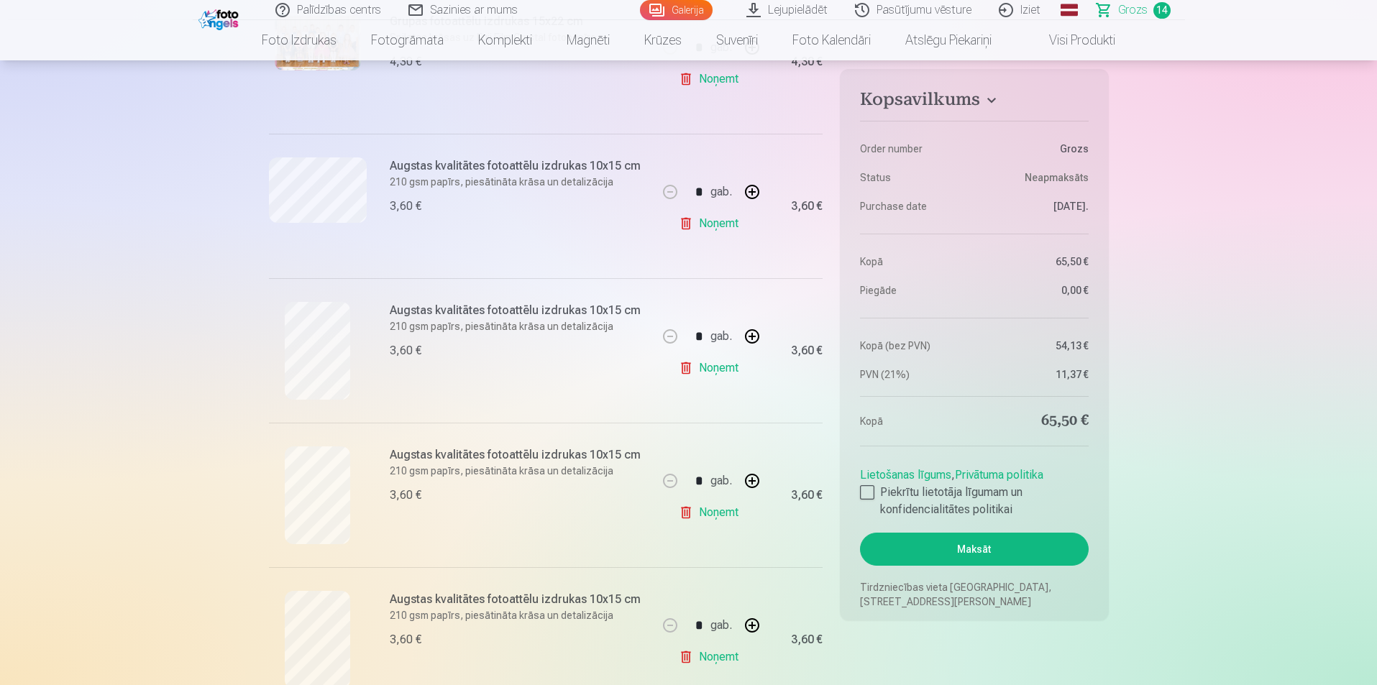
scroll to position [509, 0]
click at [719, 363] on link "Noņemt" at bounding box center [711, 368] width 65 height 29
type input "*"
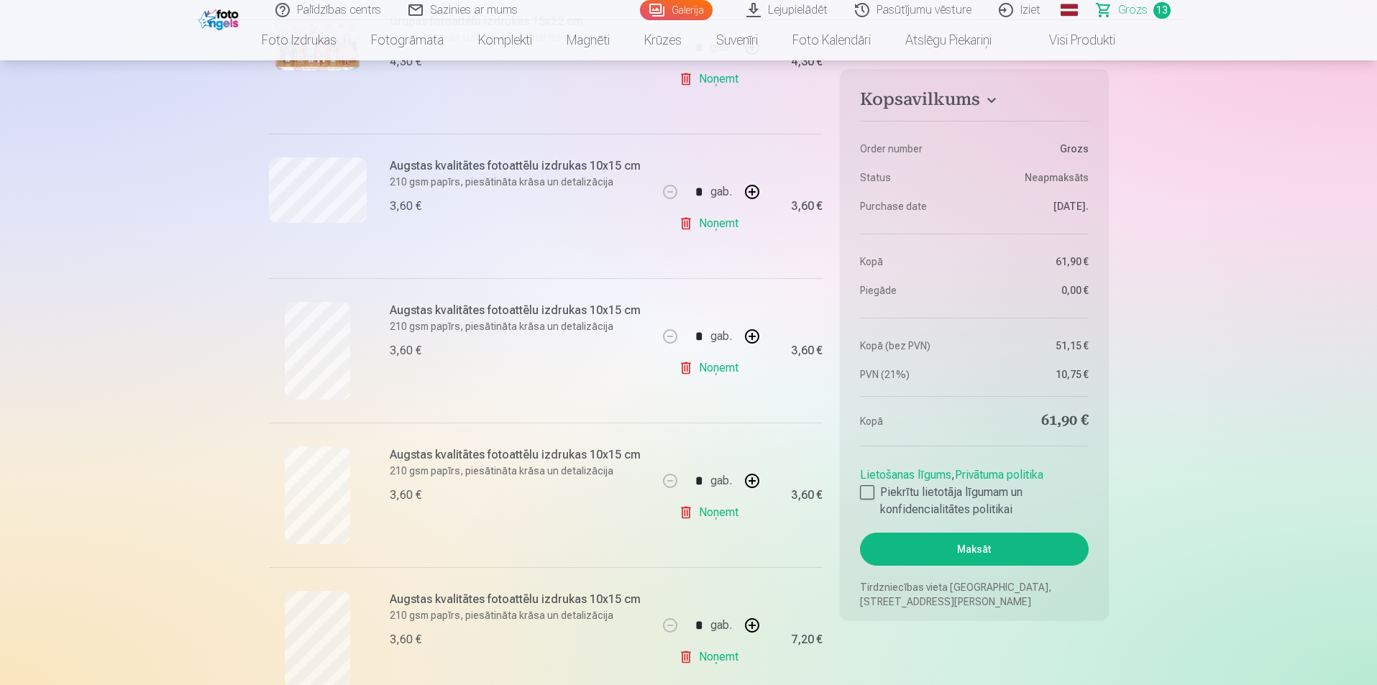
type input "*"
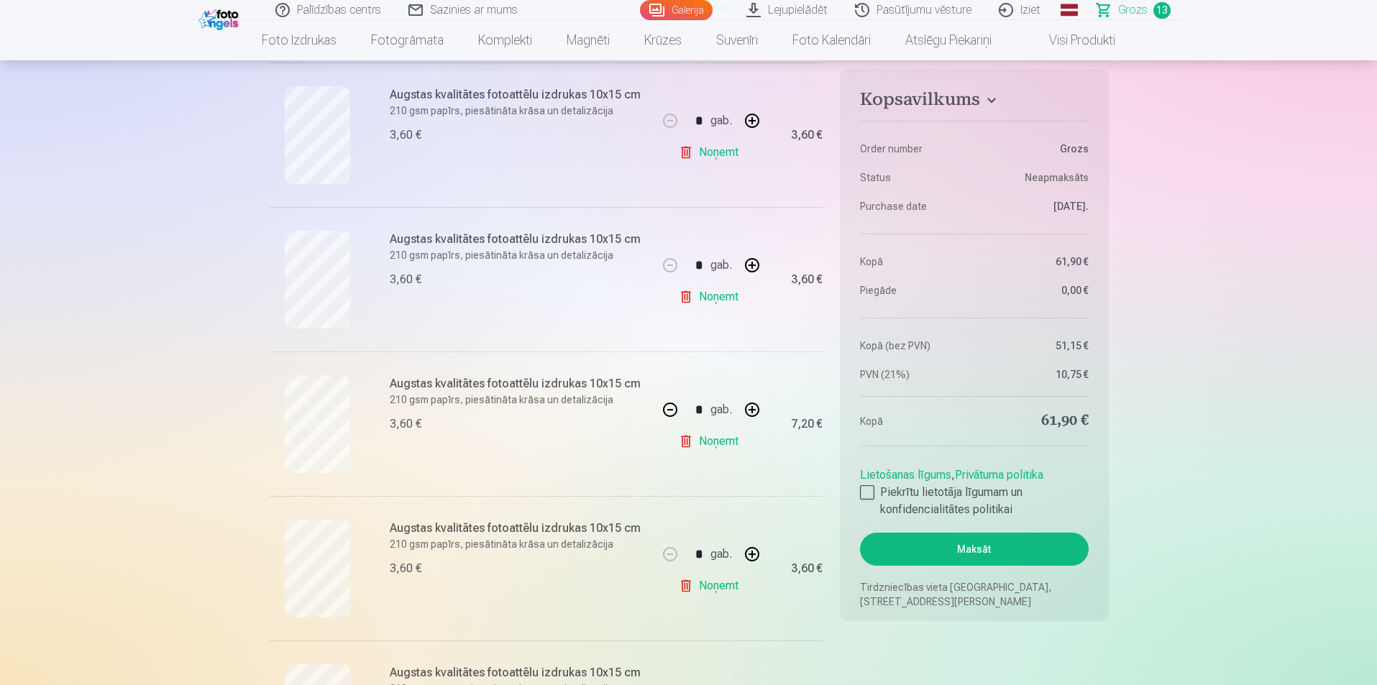
scroll to position [725, 0]
click at [762, 408] on button "button" at bounding box center [752, 409] width 35 height 35
type input "*"
click at [749, 554] on button "button" at bounding box center [752, 553] width 35 height 35
type input "*"
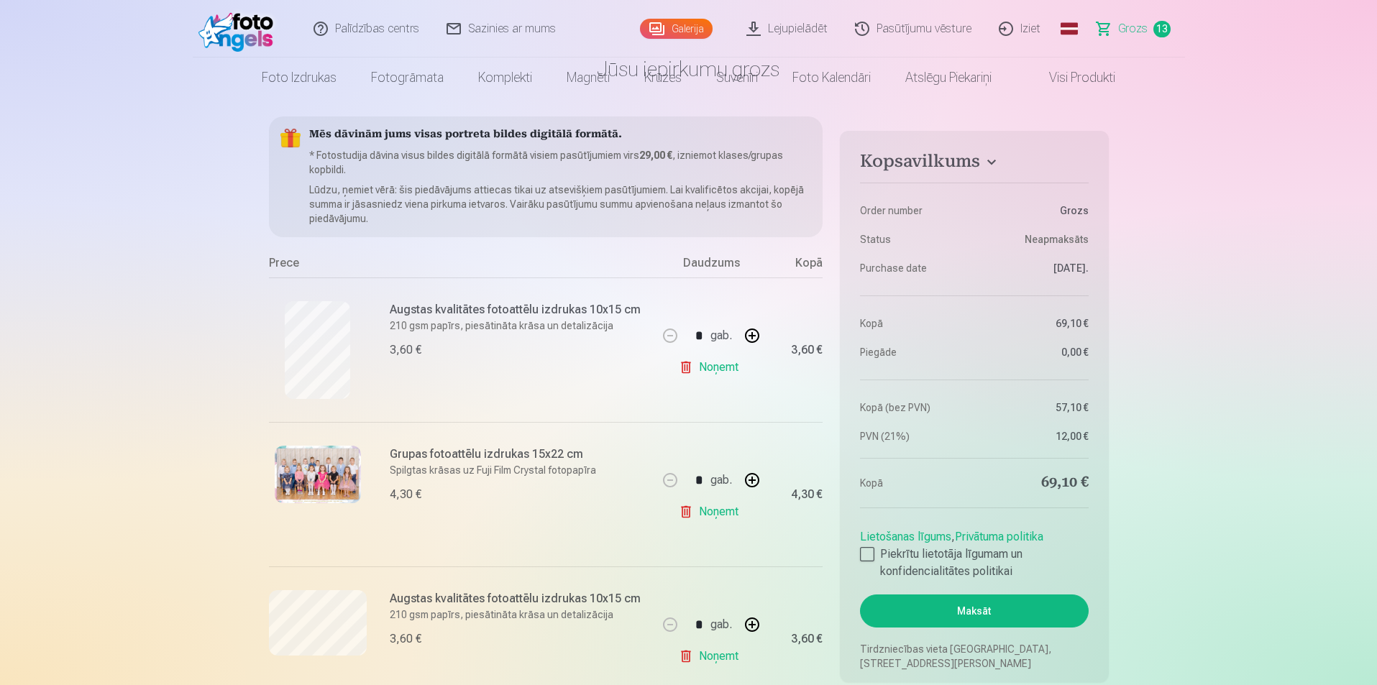
scroll to position [0, 0]
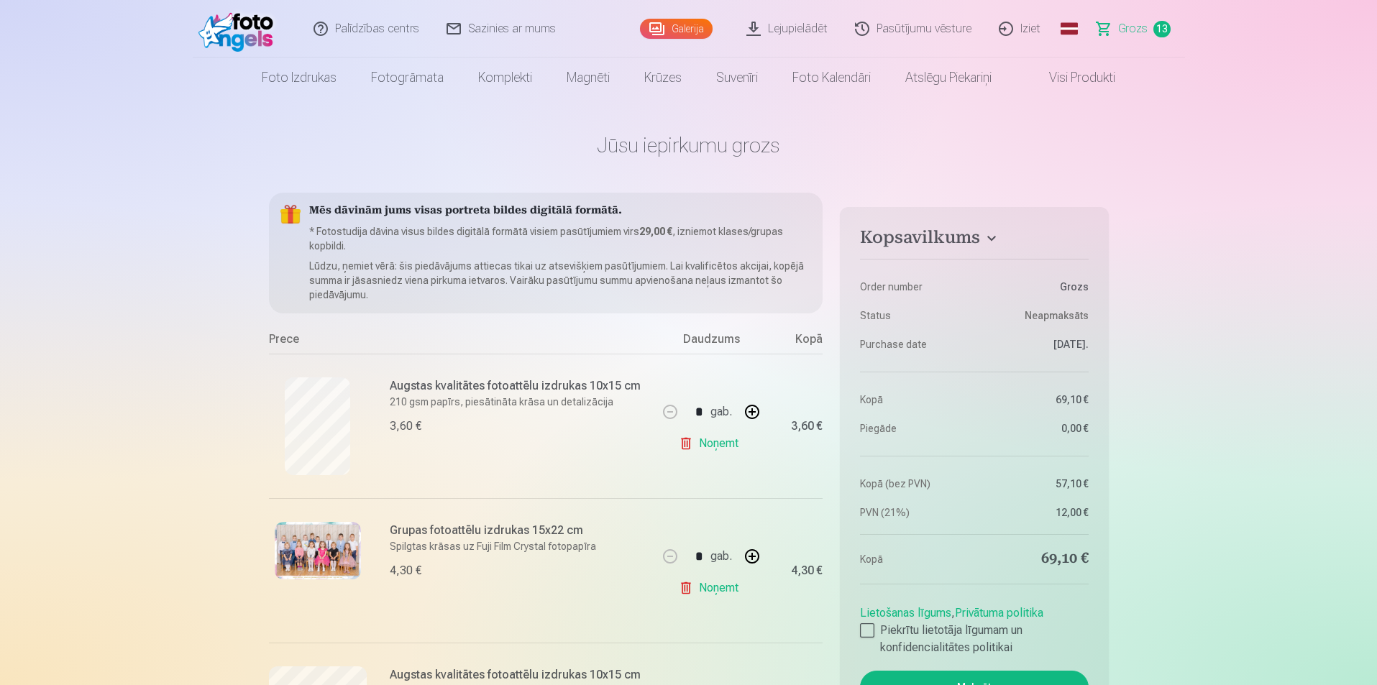
click at [710, 443] on link "Noņemt" at bounding box center [711, 443] width 65 height 29
type input "*"
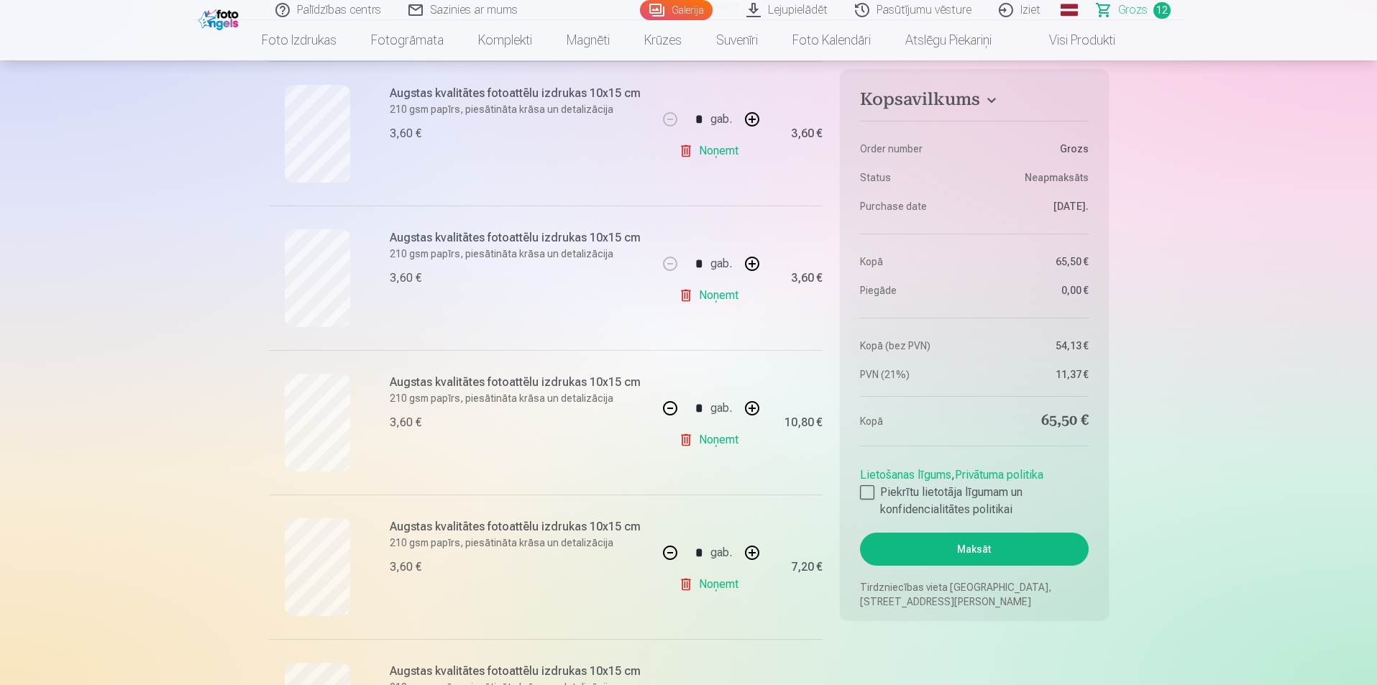
scroll to position [582, 0]
click at [709, 298] on link "Noņemt" at bounding box center [711, 295] width 65 height 29
type input "*"
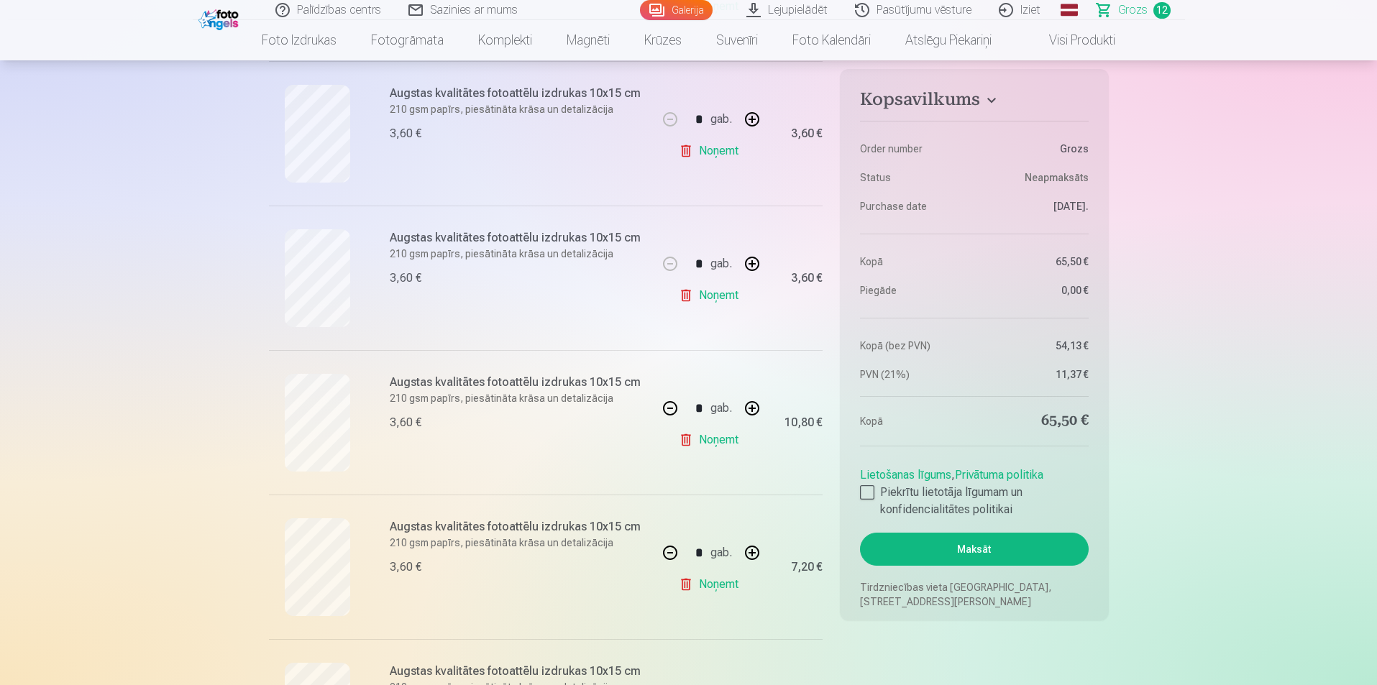
type input "*"
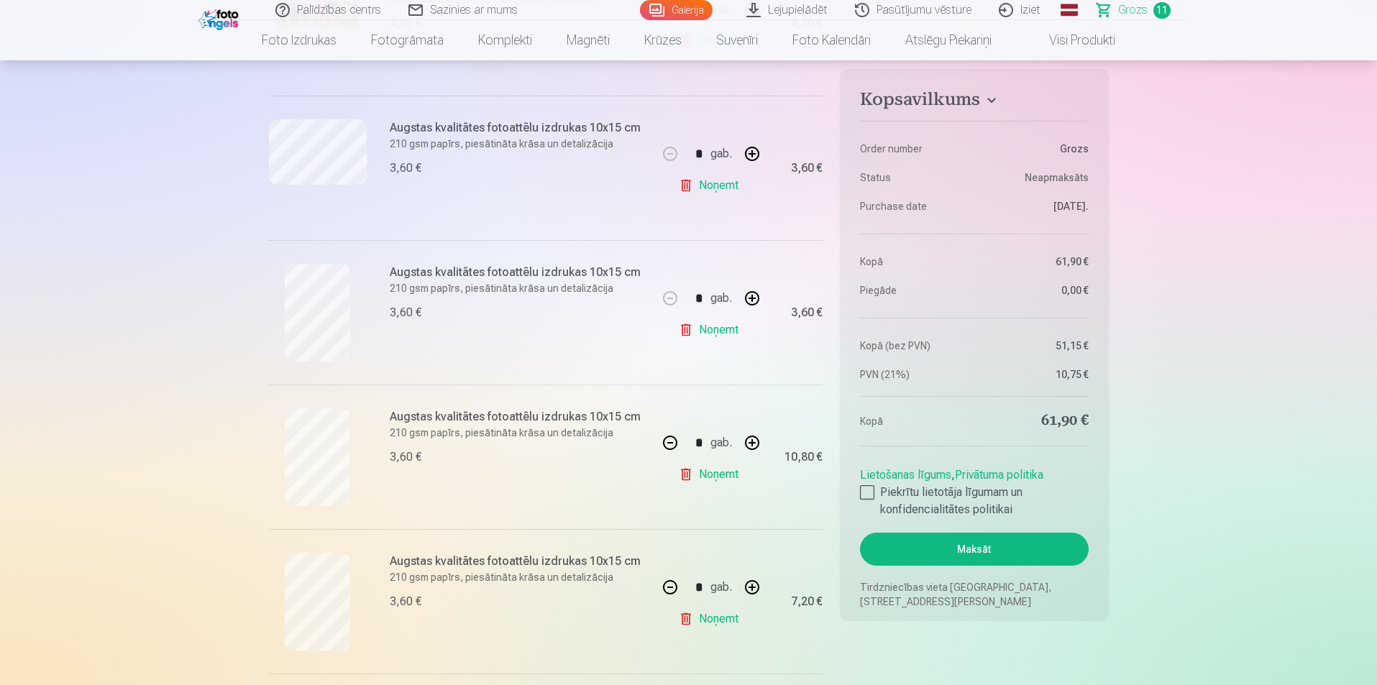
scroll to position [402, 0]
click at [746, 589] on button "button" at bounding box center [752, 588] width 35 height 35
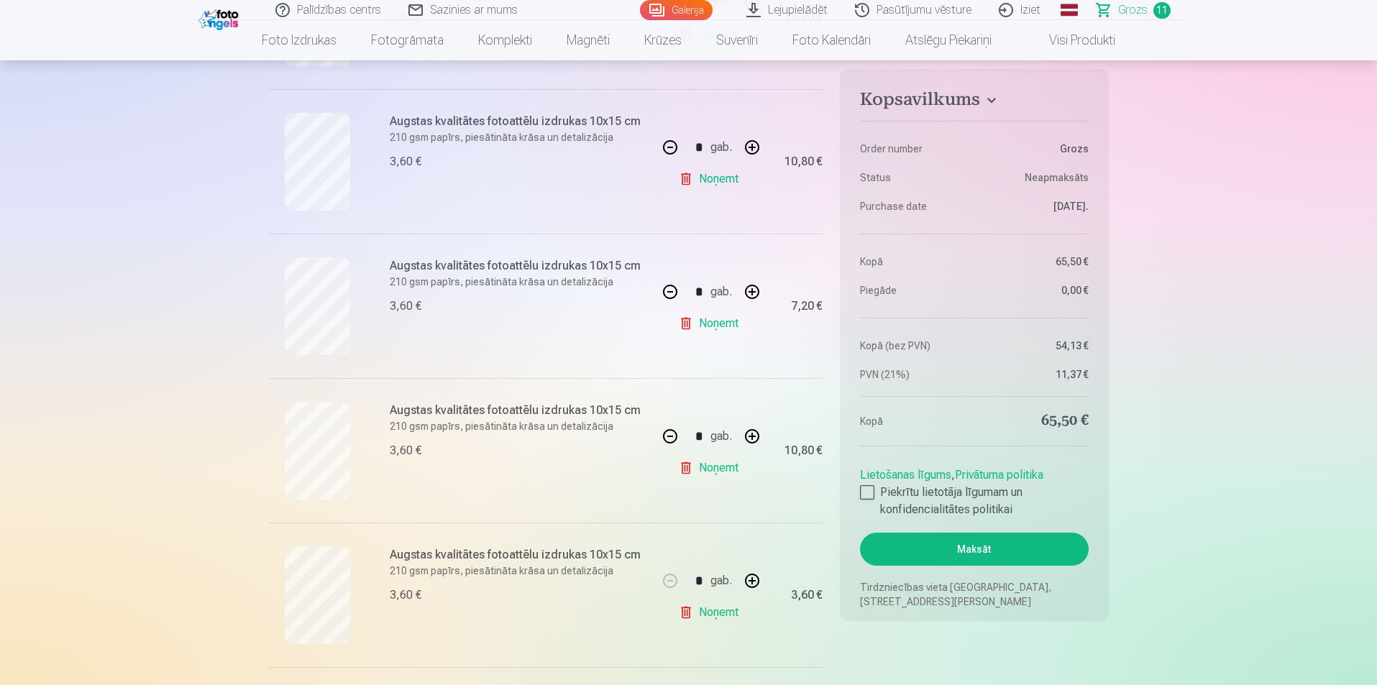
scroll to position [805, 0]
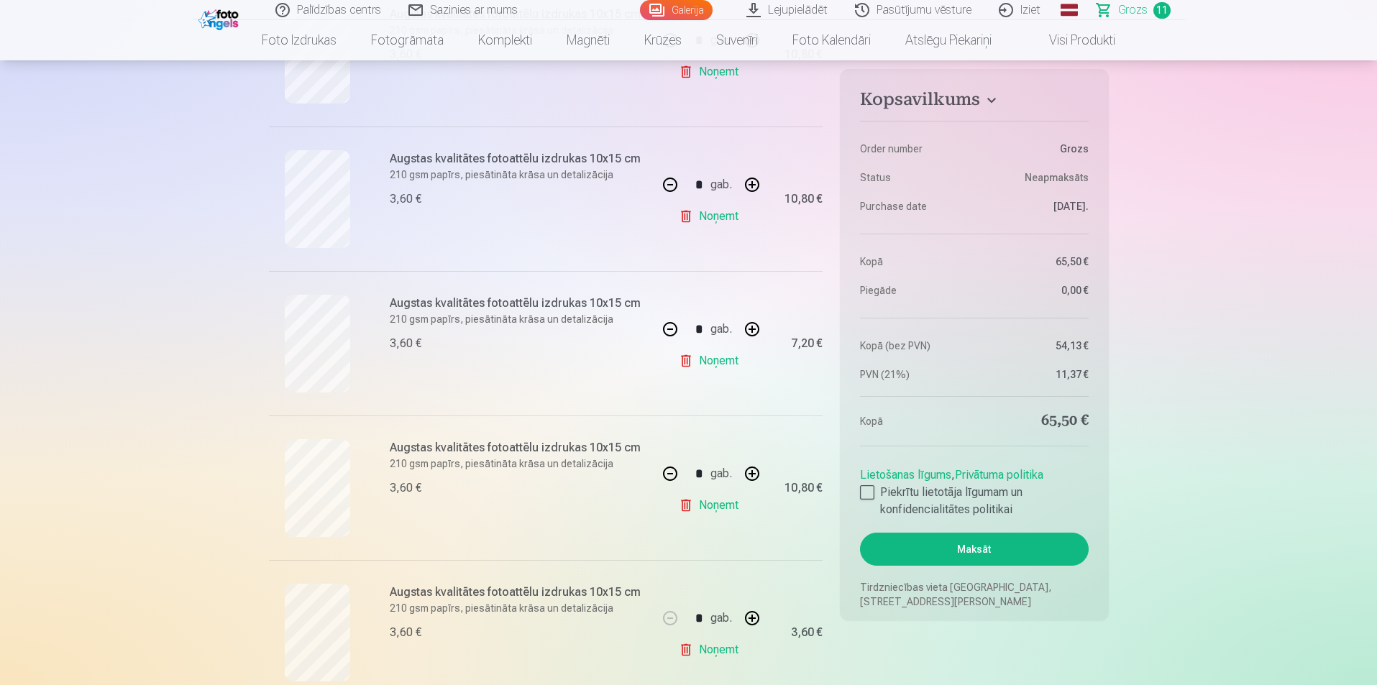
click at [669, 186] on button "button" at bounding box center [670, 185] width 35 height 35
type input "*"
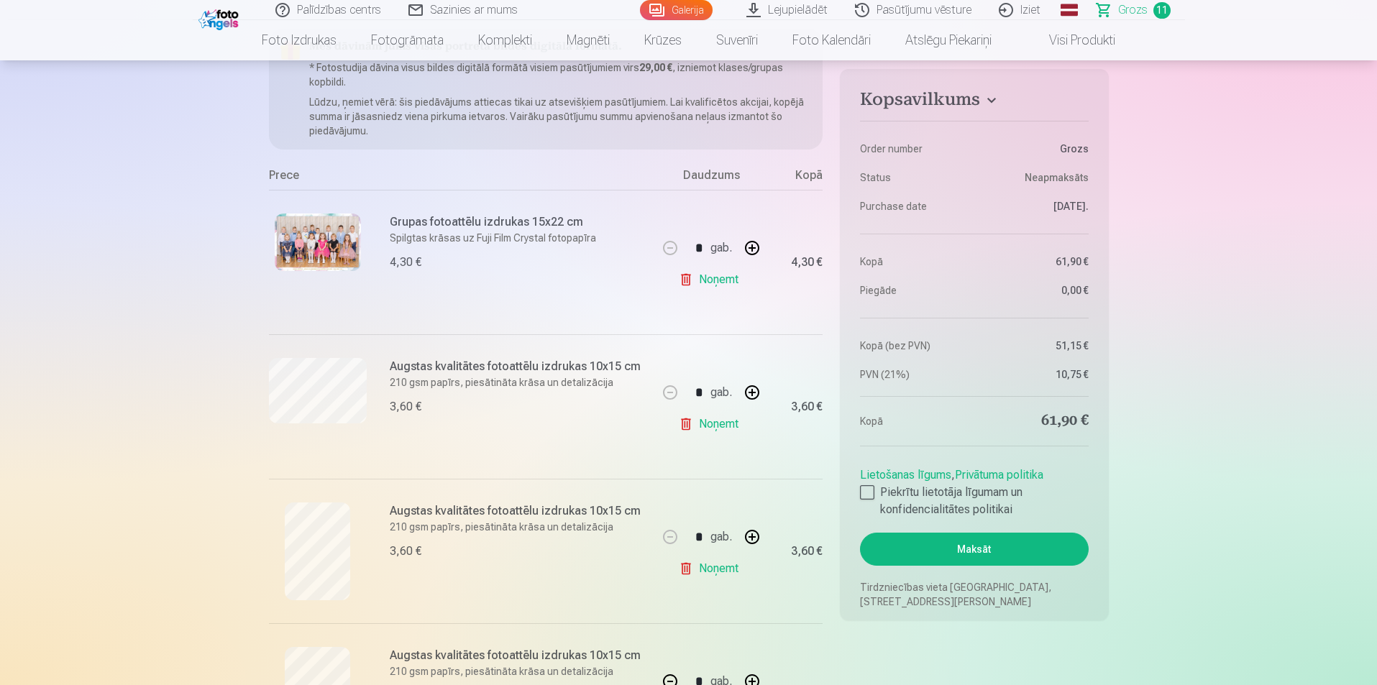
scroll to position [0, 0]
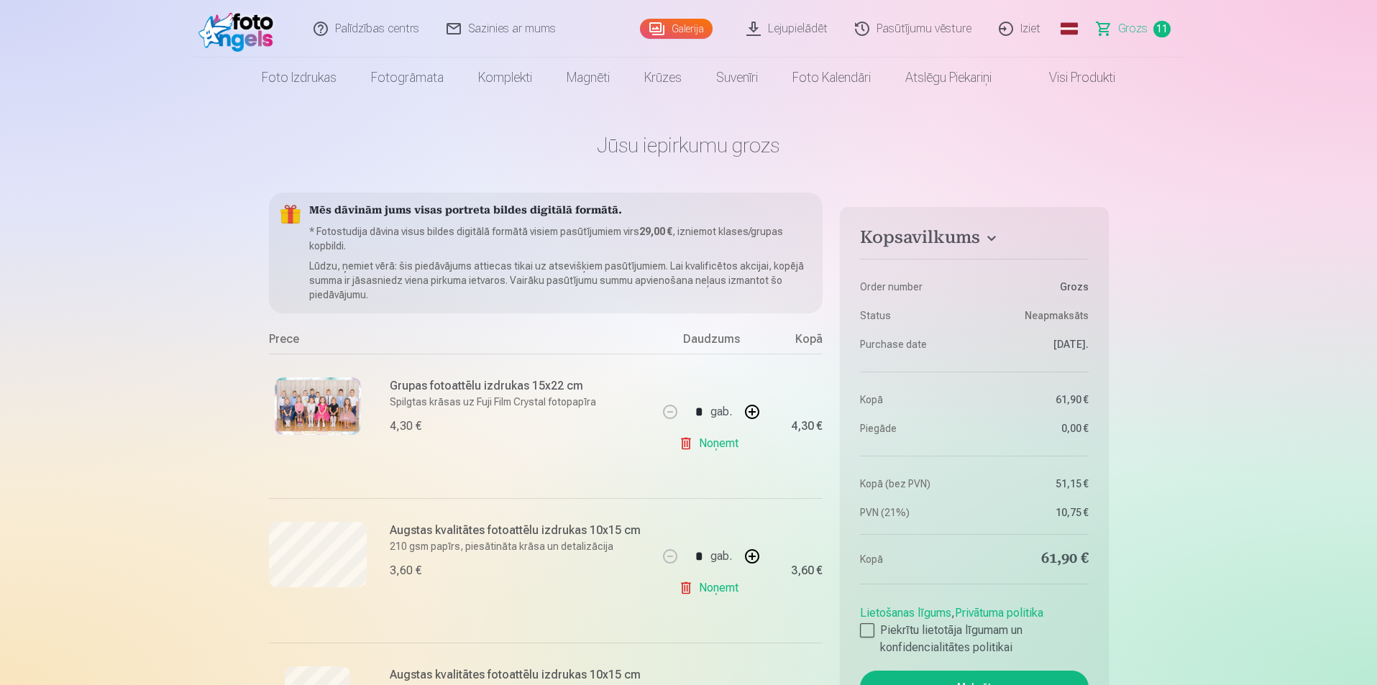
click at [683, 27] on link "Galerija" at bounding box center [676, 29] width 73 height 20
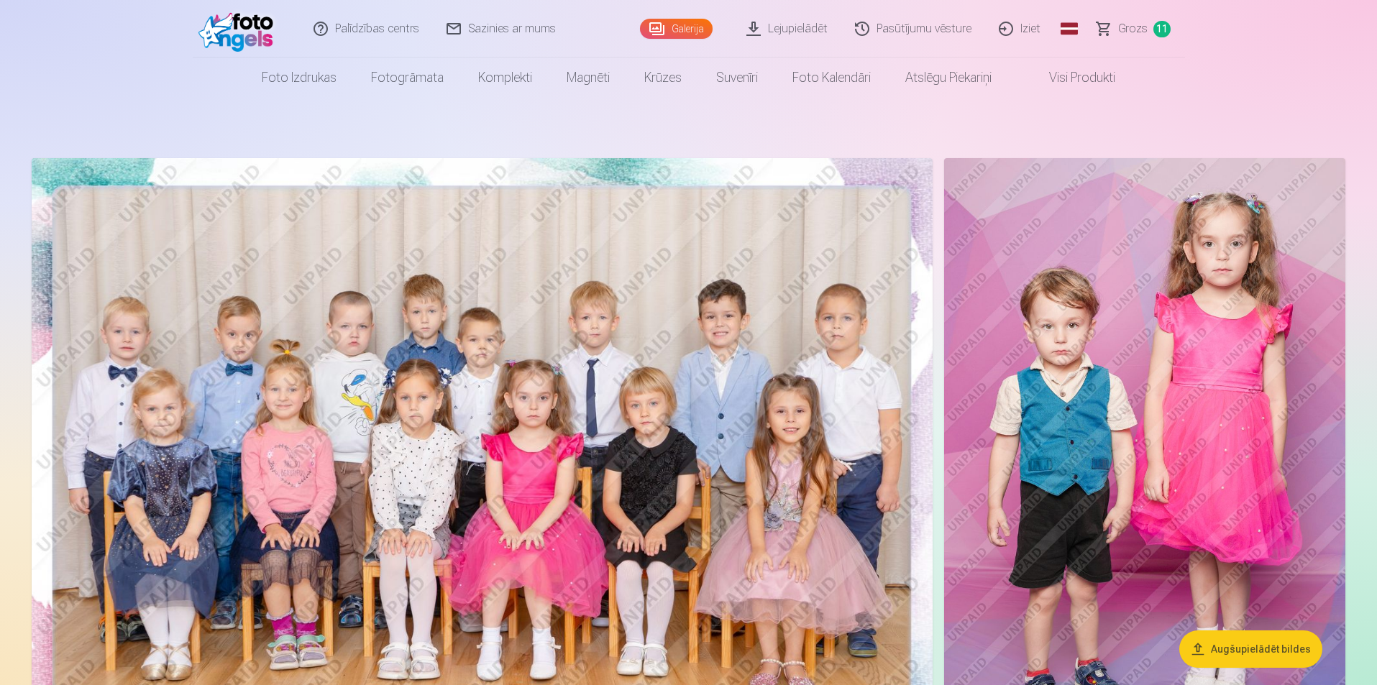
click at [1248, 648] on button "Augšupielādēt bildes" at bounding box center [1250, 649] width 143 height 37
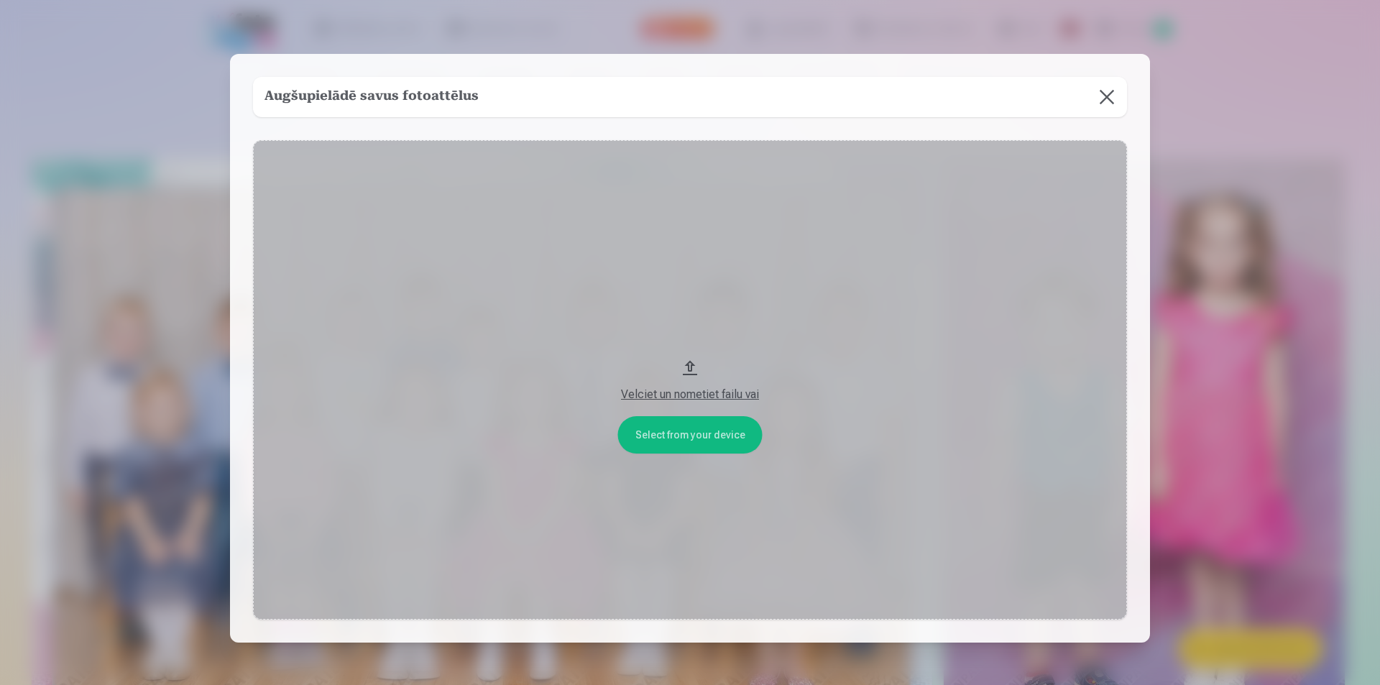
click at [1110, 101] on button at bounding box center [1107, 97] width 40 height 40
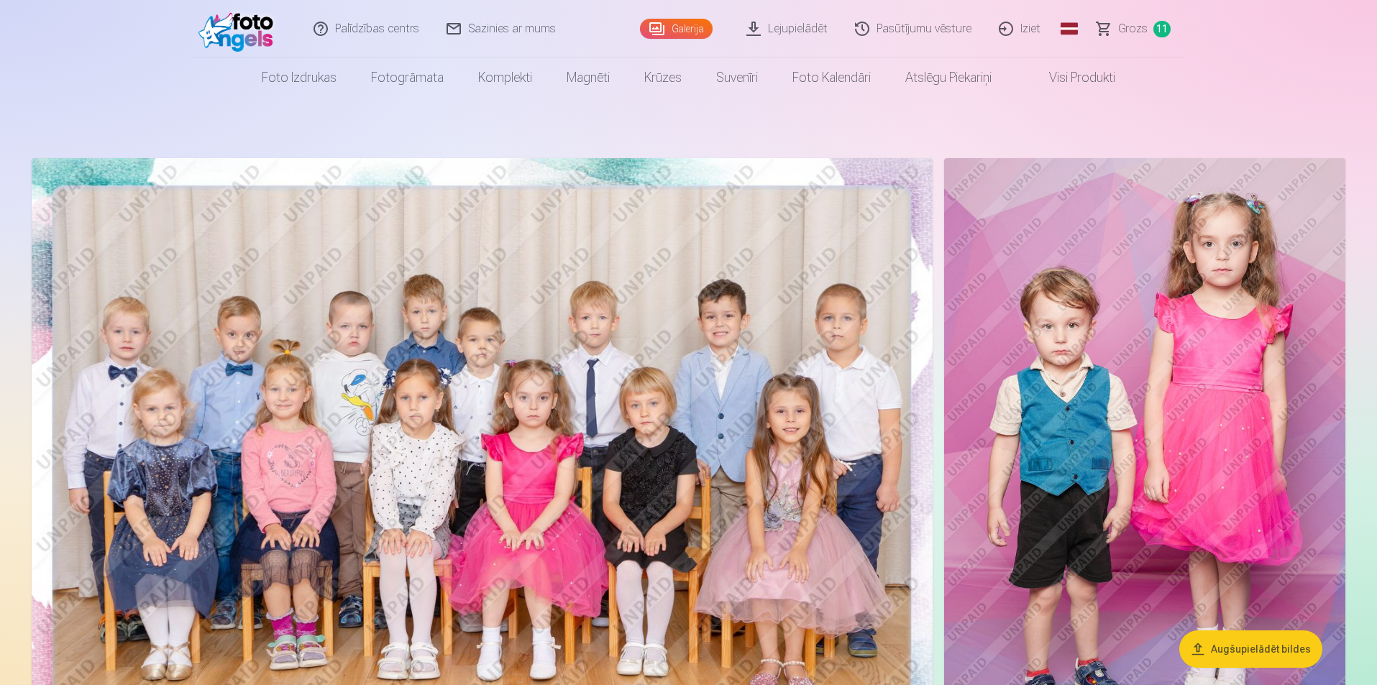
click at [1140, 36] on span "Grozs" at bounding box center [1132, 28] width 29 height 17
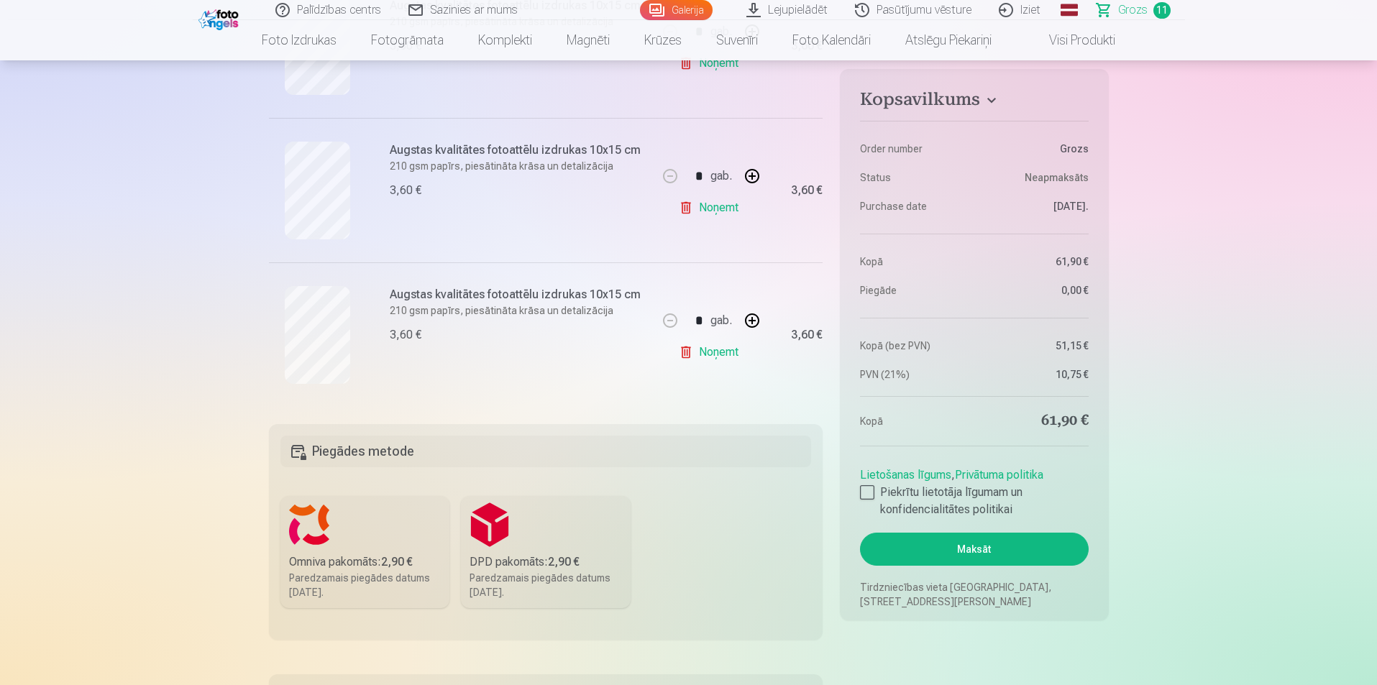
scroll to position [1498, 0]
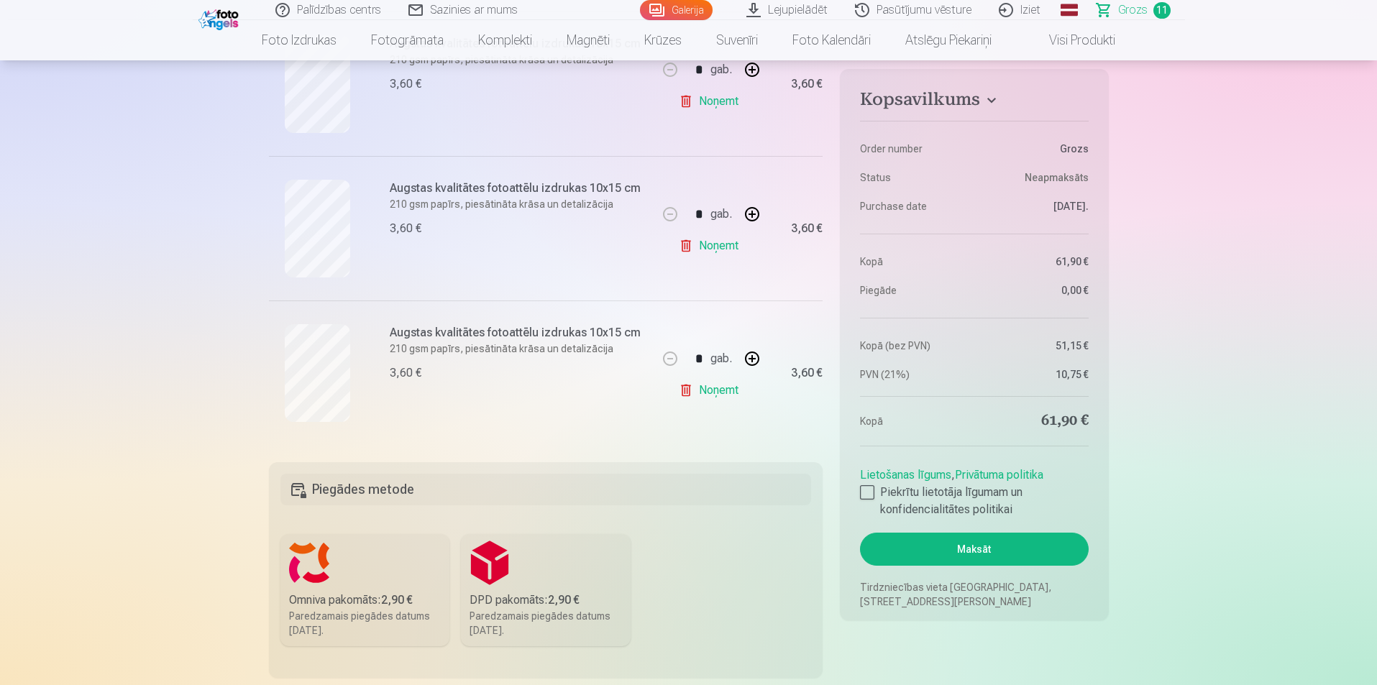
click at [751, 359] on button "button" at bounding box center [752, 358] width 35 height 35
type input "*"
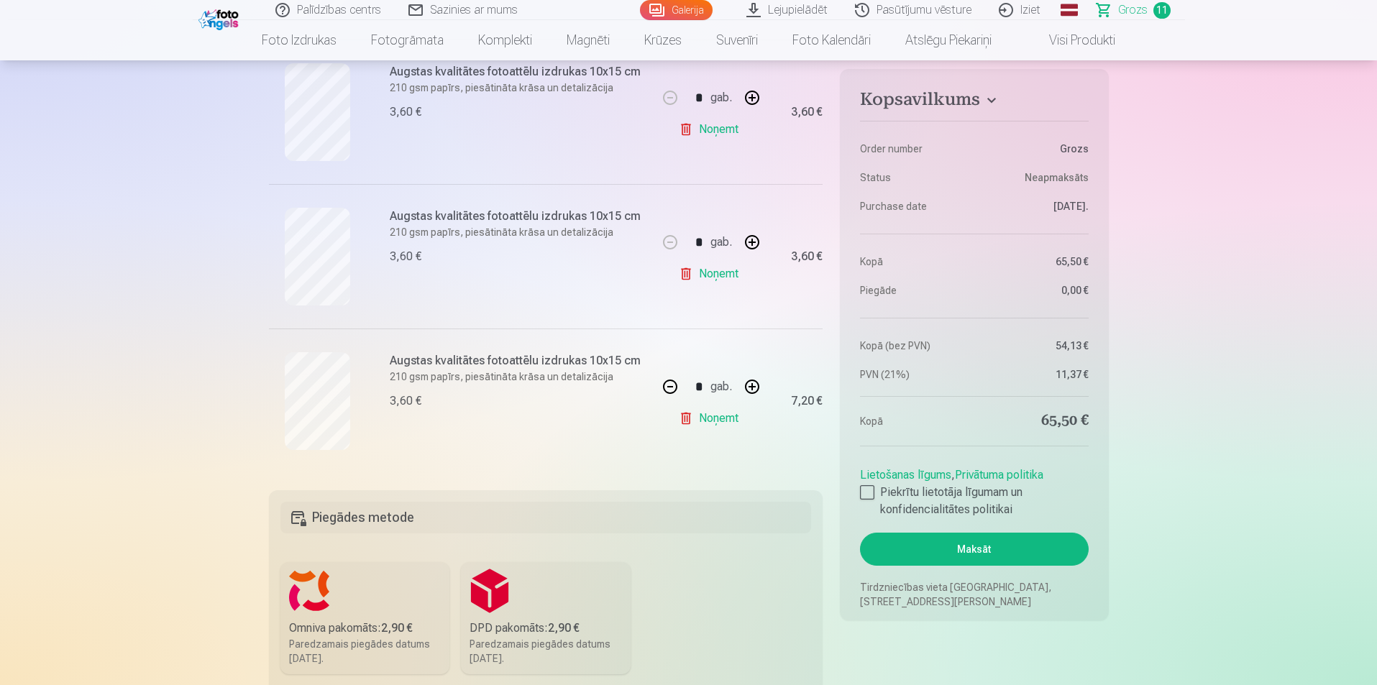
scroll to position [1470, 0]
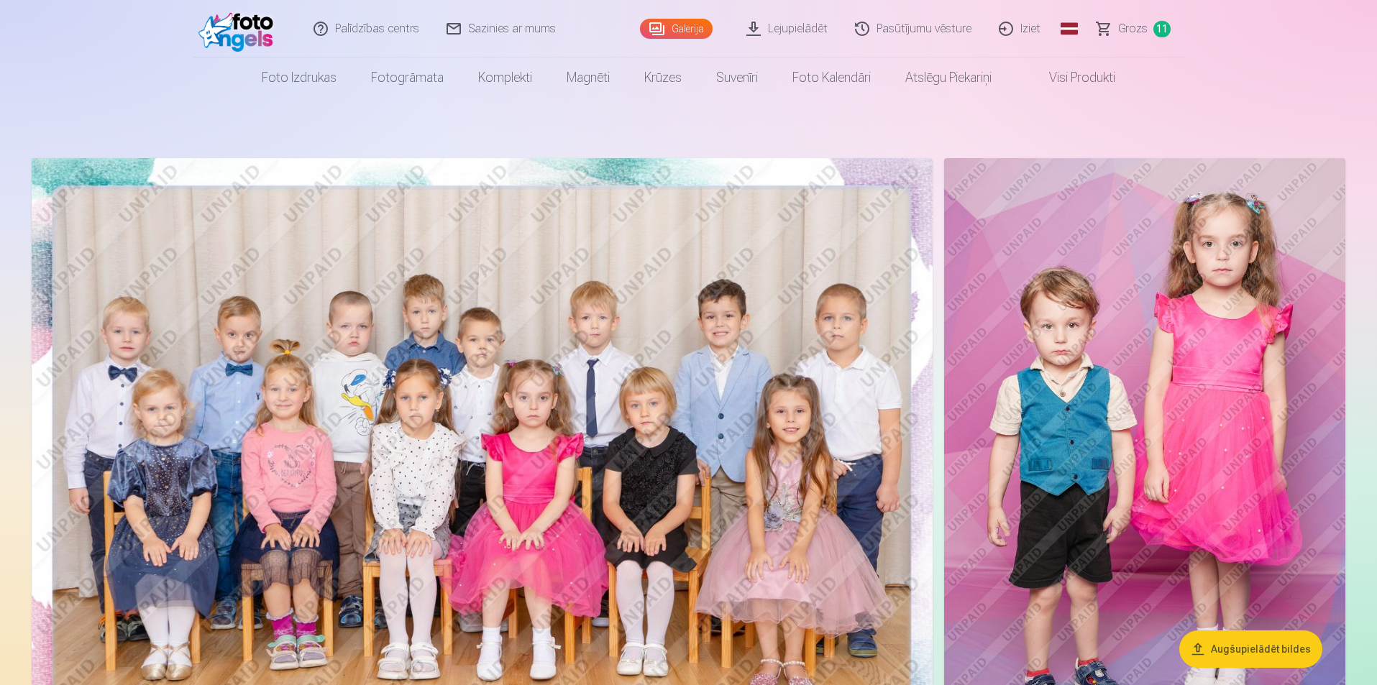
click at [1022, 32] on link "Iziet" at bounding box center [1020, 29] width 69 height 58
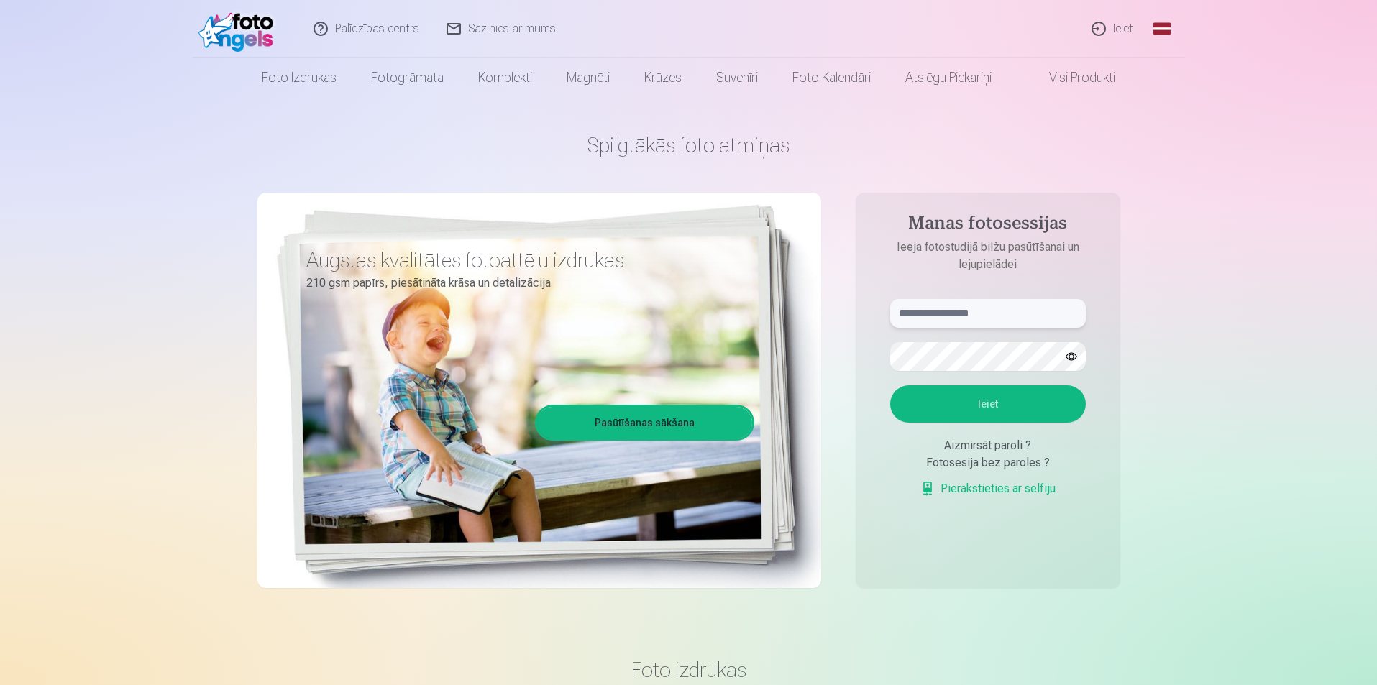
click at [989, 325] on input "text" at bounding box center [988, 313] width 196 height 29
type input "**********"
click at [1001, 418] on button "Ieiet" at bounding box center [988, 403] width 196 height 37
